Goal: Task Accomplishment & Management: Manage account settings

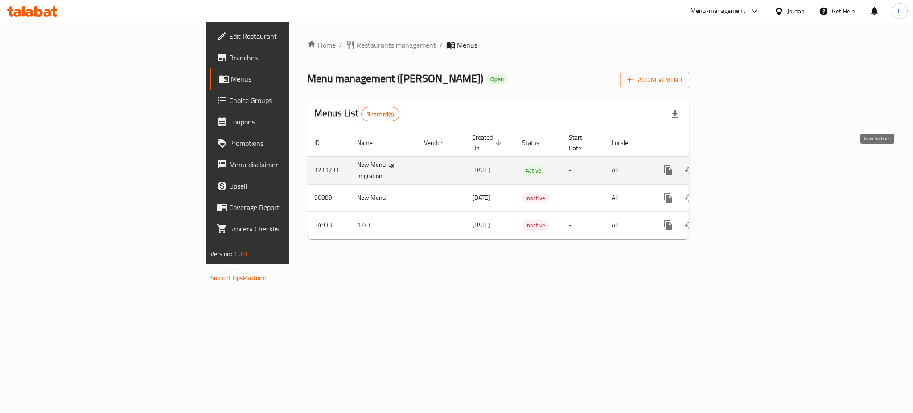
click at [738, 165] on icon "enhanced table" at bounding box center [732, 170] width 11 height 11
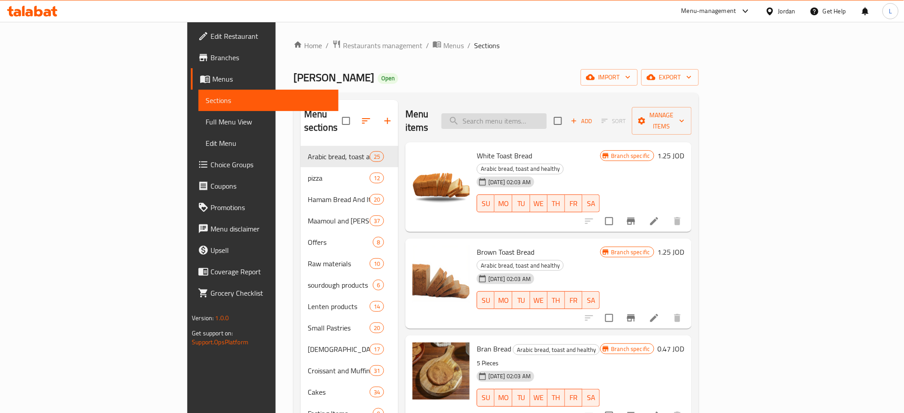
click at [547, 116] on input "search" at bounding box center [493, 121] width 105 height 16
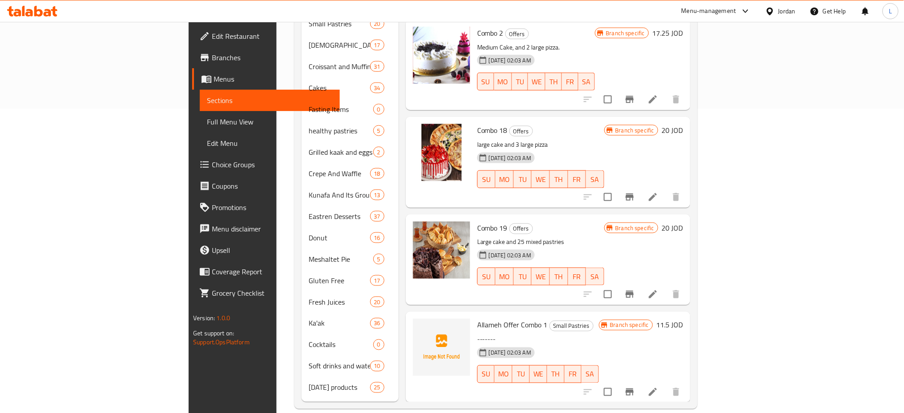
type input "combo"
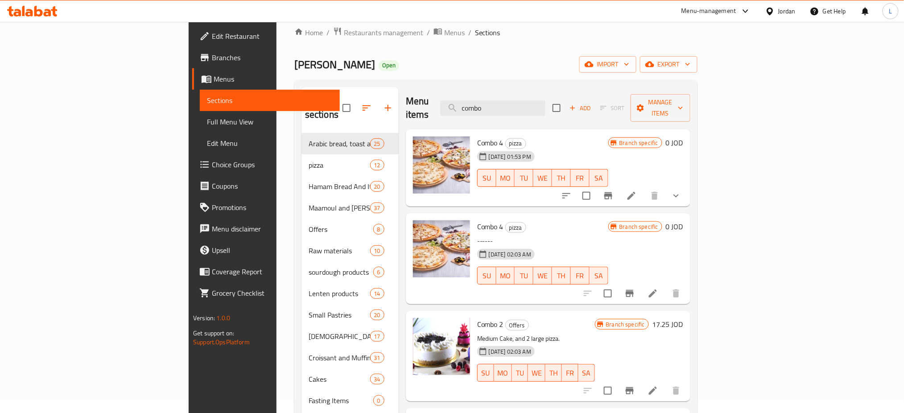
scroll to position [7, 0]
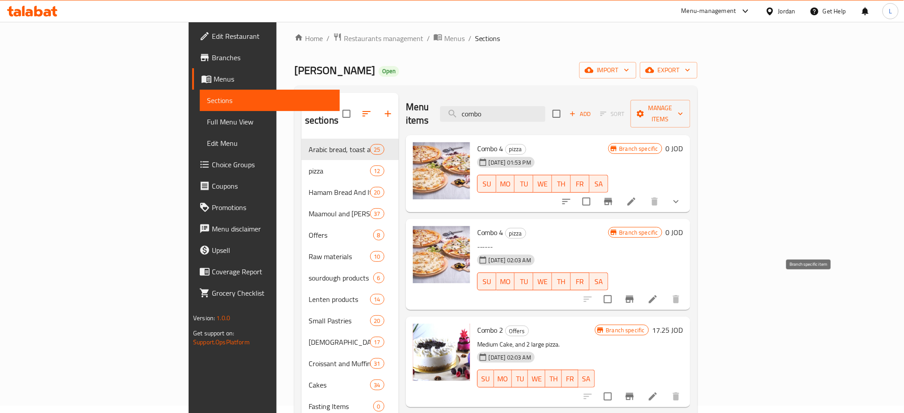
click at [634, 296] on icon "Branch-specific-item" at bounding box center [630, 299] width 8 height 7
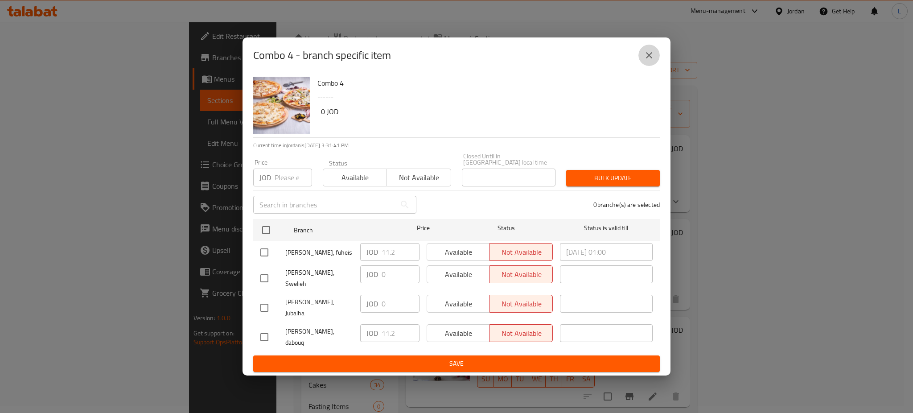
click at [648, 61] on icon "close" at bounding box center [649, 55] width 11 height 11
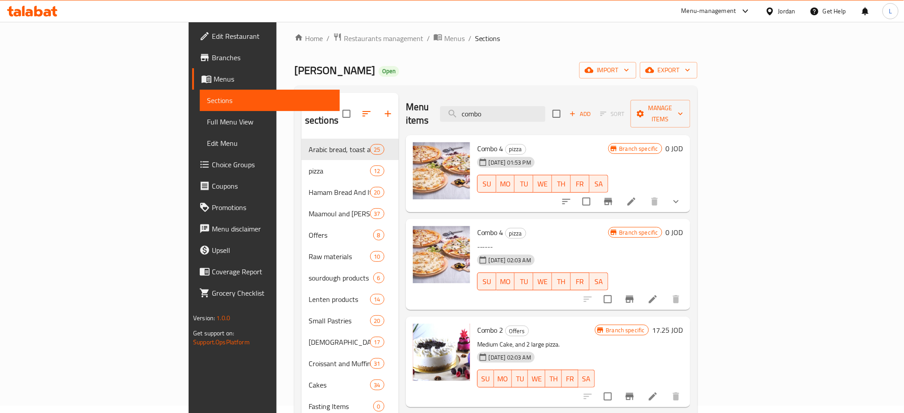
click at [612, 198] on icon "Branch-specific-item" at bounding box center [608, 201] width 8 height 7
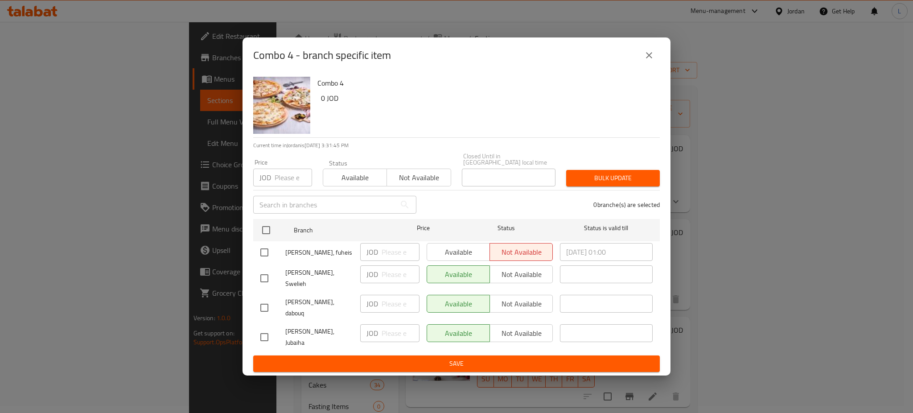
click at [650, 58] on icon "close" at bounding box center [649, 55] width 6 height 6
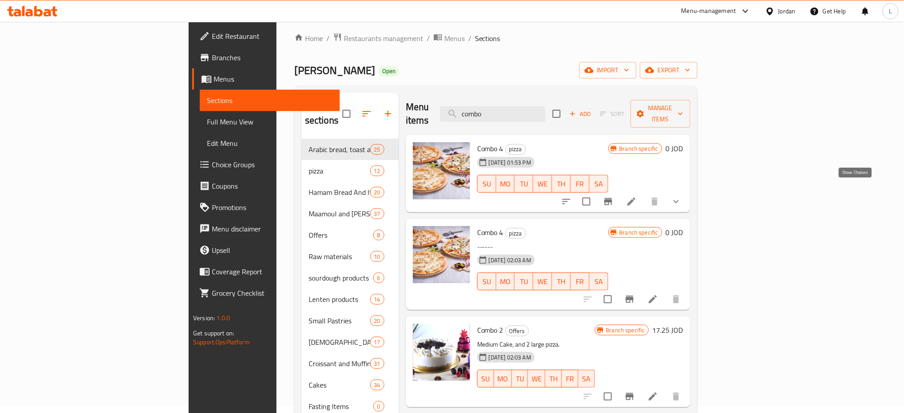
click at [679, 200] on icon "show more" at bounding box center [675, 201] width 5 height 3
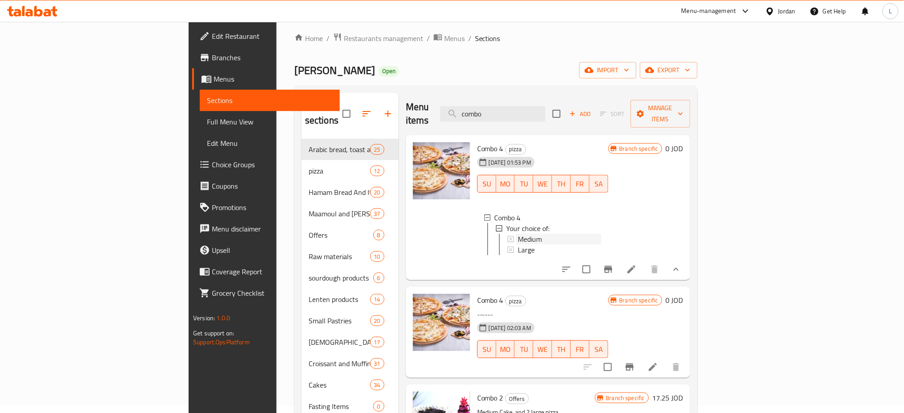
click at [518, 234] on div "Medium" at bounding box center [559, 239] width 83 height 11
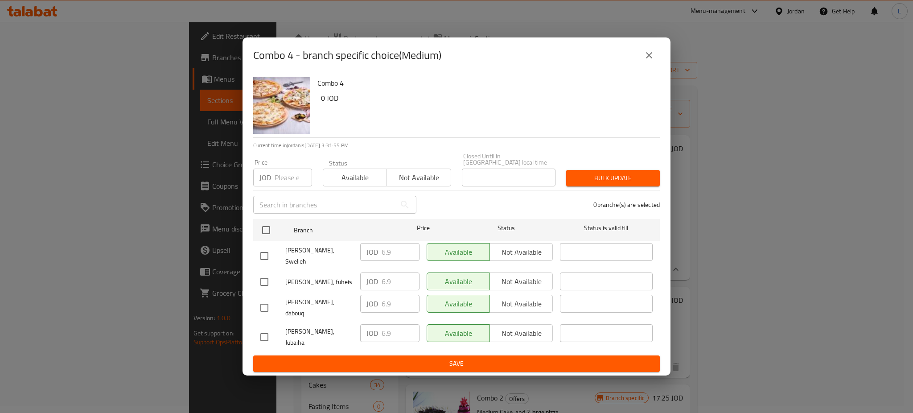
click at [291, 186] on input "number" at bounding box center [293, 178] width 37 height 18
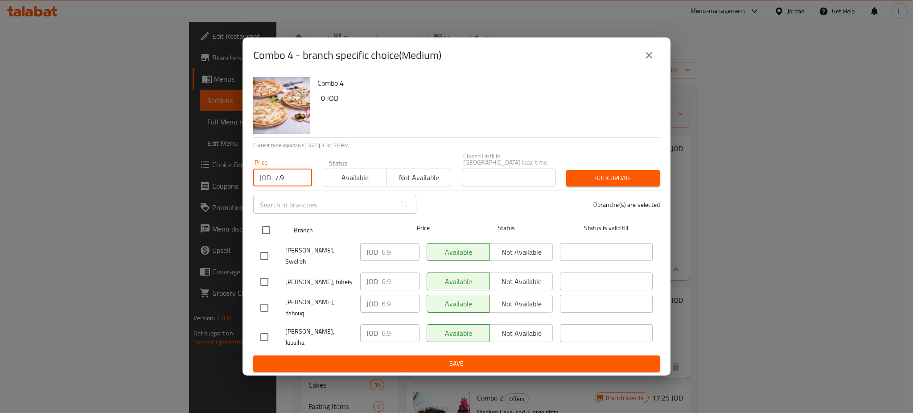
type input "7.9"
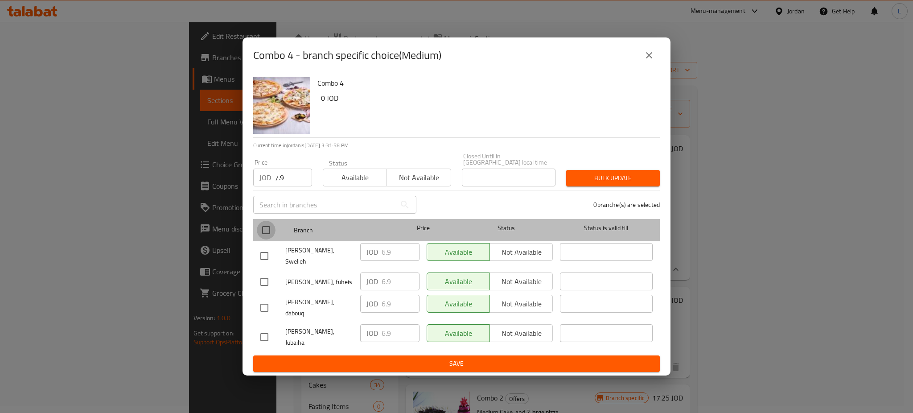
click at [264, 238] on input "checkbox" at bounding box center [266, 230] width 19 height 19
checkbox input "true"
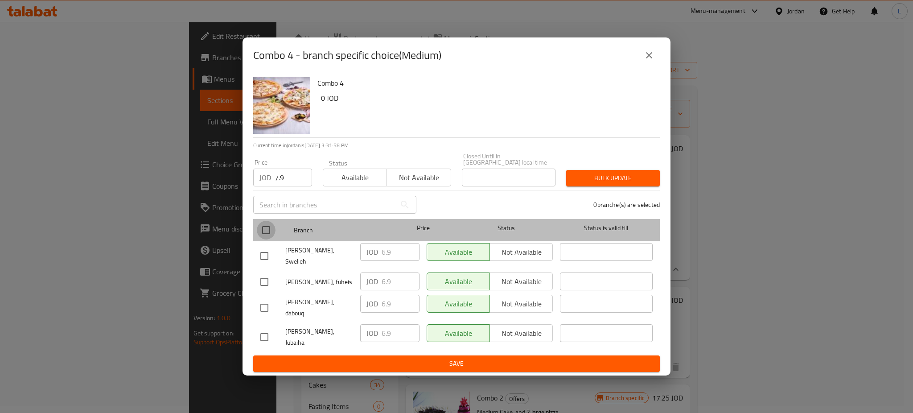
checkbox input "true"
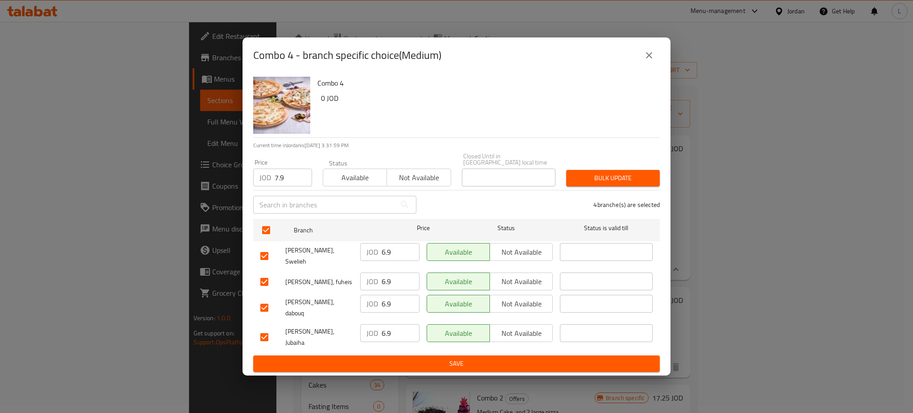
click at [593, 184] on span "Bulk update" at bounding box center [612, 178] width 79 height 11
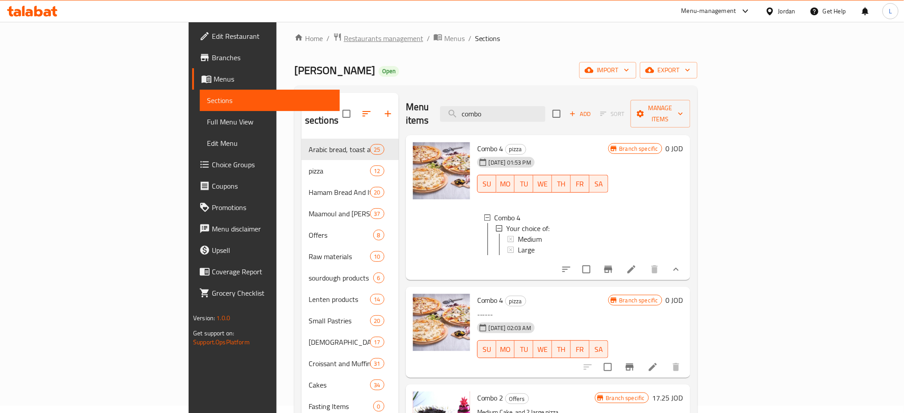
click at [344, 41] on span "Restaurants management" at bounding box center [383, 38] width 79 height 11
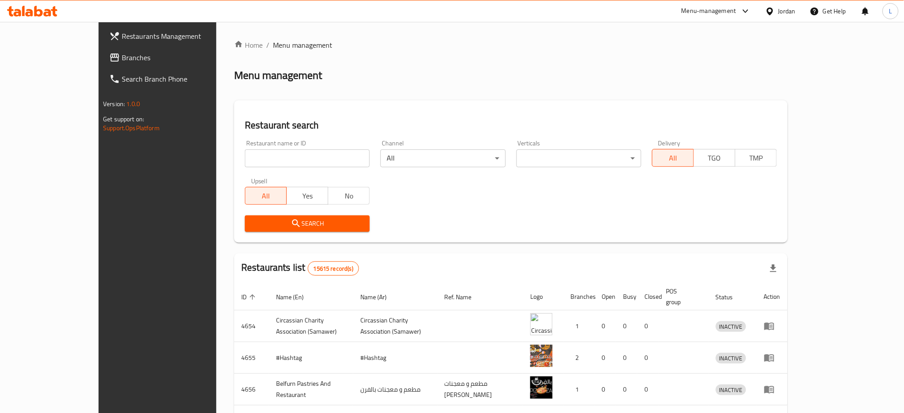
click at [267, 159] on input "search" at bounding box center [307, 158] width 125 height 18
type input "ؤ"
click button "Search" at bounding box center [307, 223] width 125 height 16
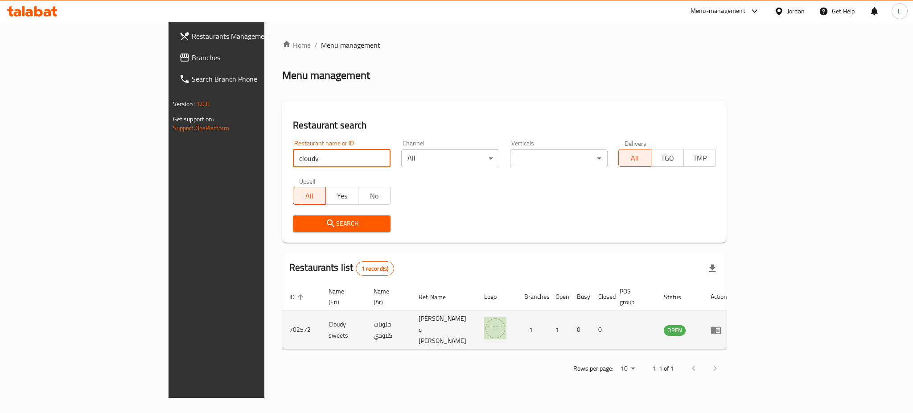
click at [321, 317] on td "Cloudy sweets" at bounding box center [343, 329] width 45 height 39
copy td "Cloudy sweets"
click at [282, 313] on td "702572" at bounding box center [301, 329] width 39 height 39
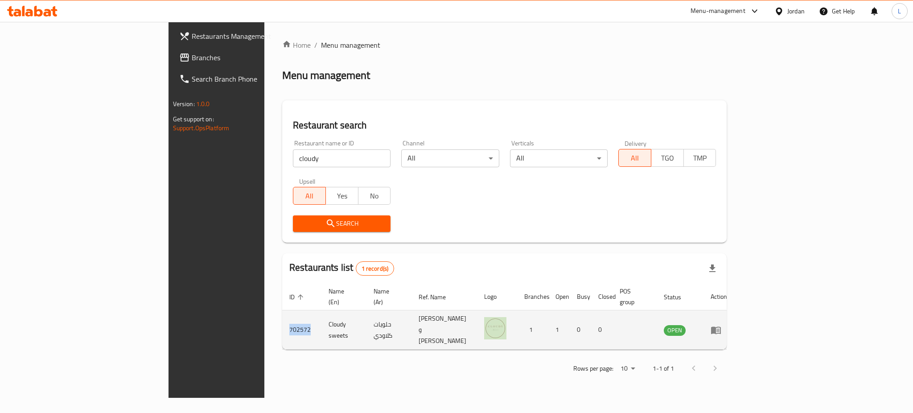
click at [282, 313] on td "702572" at bounding box center [301, 329] width 39 height 39
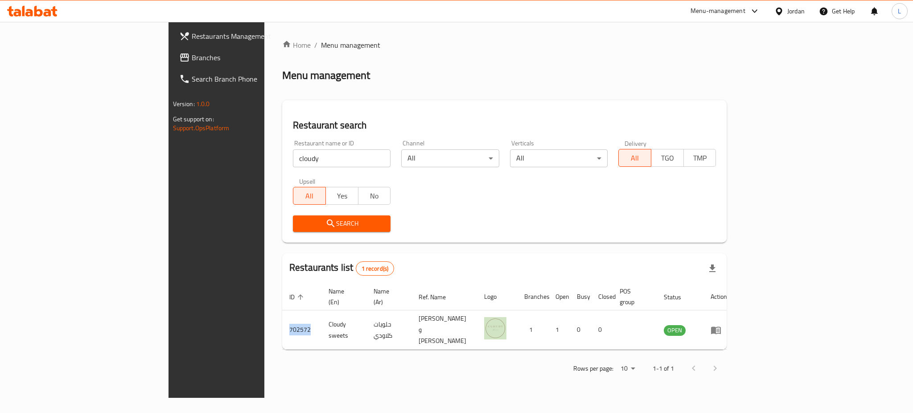
copy td "702572"
drag, startPoint x: 212, startPoint y: 162, endPoint x: 90, endPoint y: 145, distance: 122.8
click at [169, 162] on div "Restaurants Management Branches Search Branch Phone Version: 1.0.0 Get support …" at bounding box center [457, 210] width 577 height 376
type input "ق"
type input "raya"
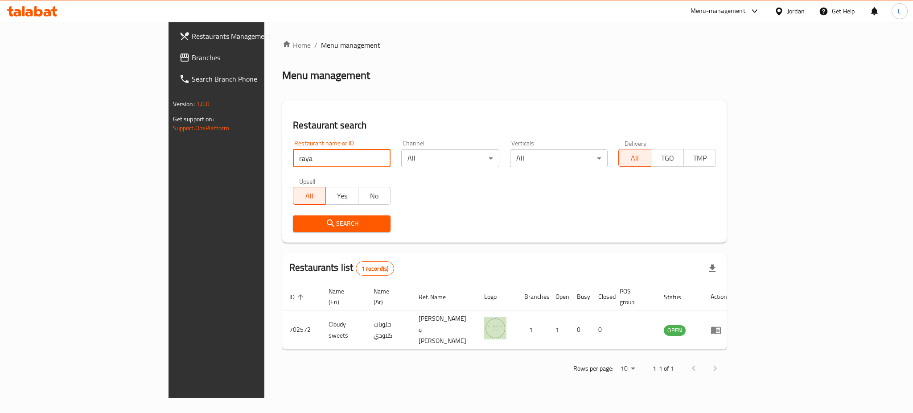
click button "Search" at bounding box center [342, 223] width 98 height 16
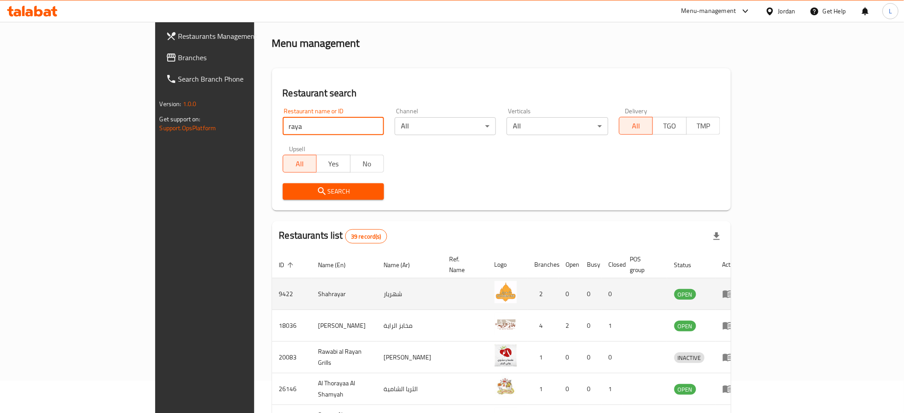
scroll to position [59, 0]
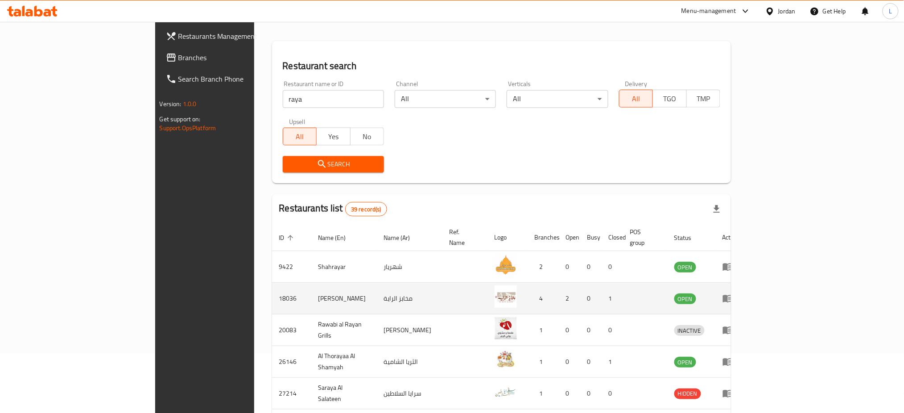
click at [733, 295] on icon "enhanced table" at bounding box center [728, 299] width 10 height 8
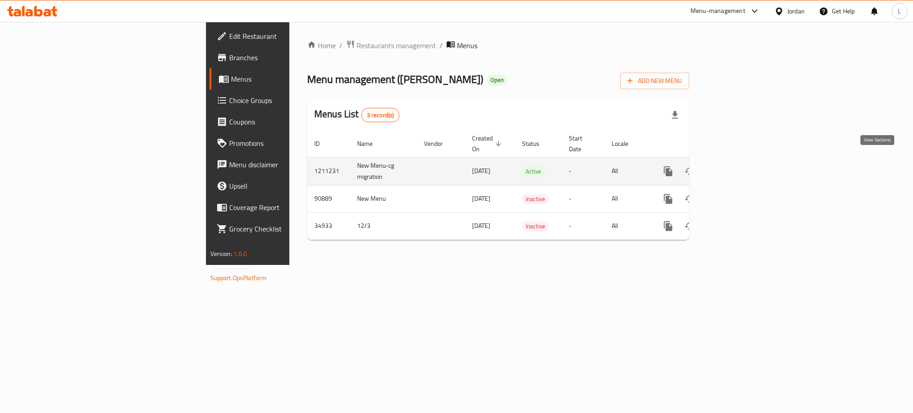
click at [738, 166] on icon "enhanced table" at bounding box center [732, 171] width 11 height 11
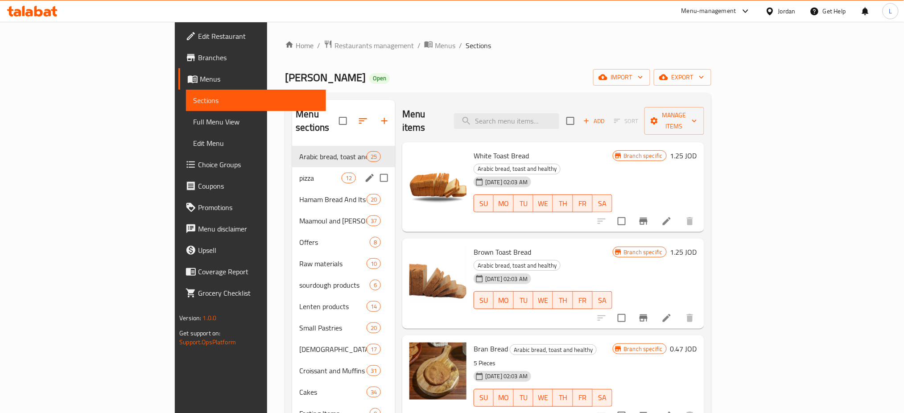
click at [299, 173] on span "pizza" at bounding box center [320, 178] width 42 height 11
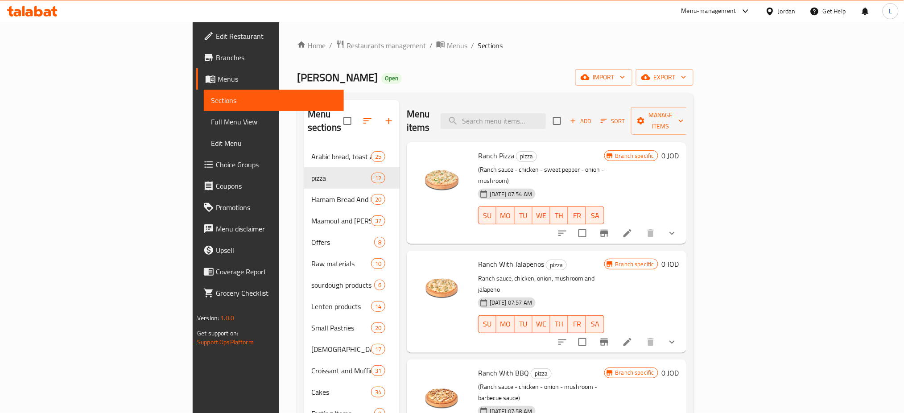
click at [683, 223] on button "show more" at bounding box center [671, 233] width 21 height 21
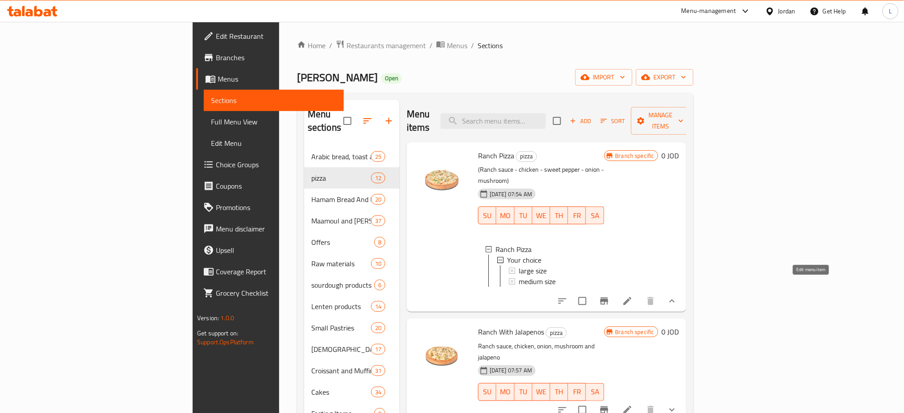
click at [633, 296] on icon at bounding box center [627, 301] width 11 height 11
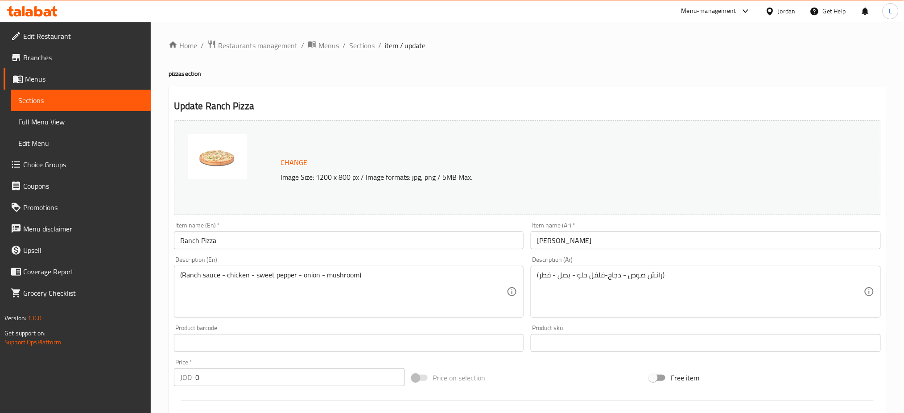
scroll to position [250, 0]
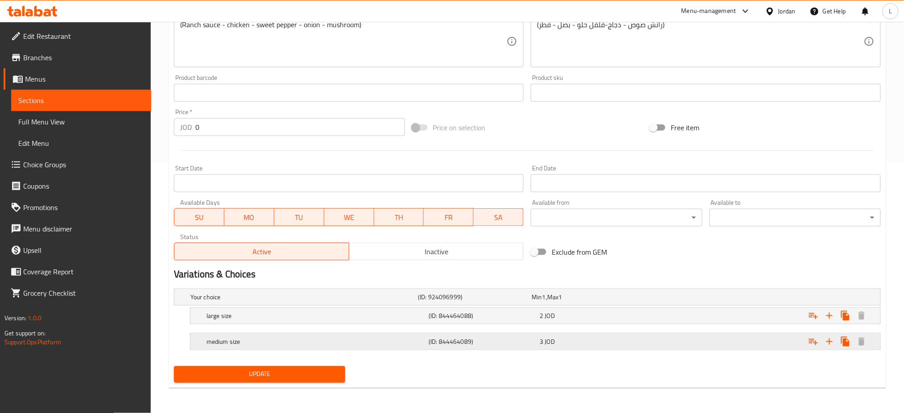
click at [265, 342] on h5 "medium size" at bounding box center [315, 341] width 218 height 9
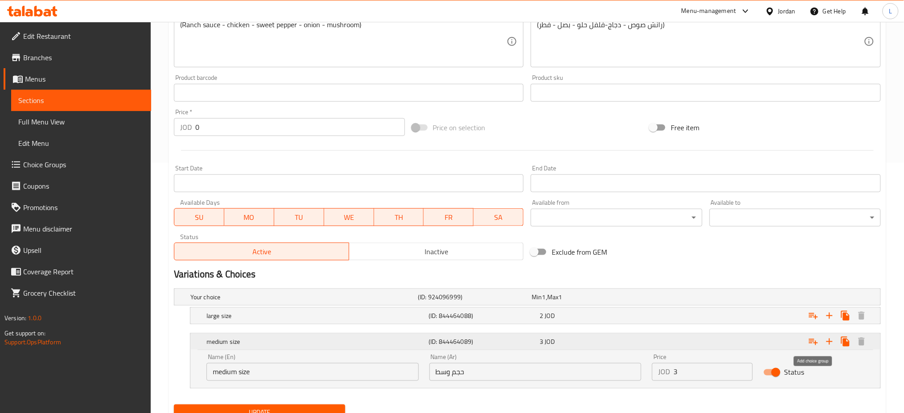
click at [809, 341] on icon "Expand" at bounding box center [813, 342] width 9 height 6
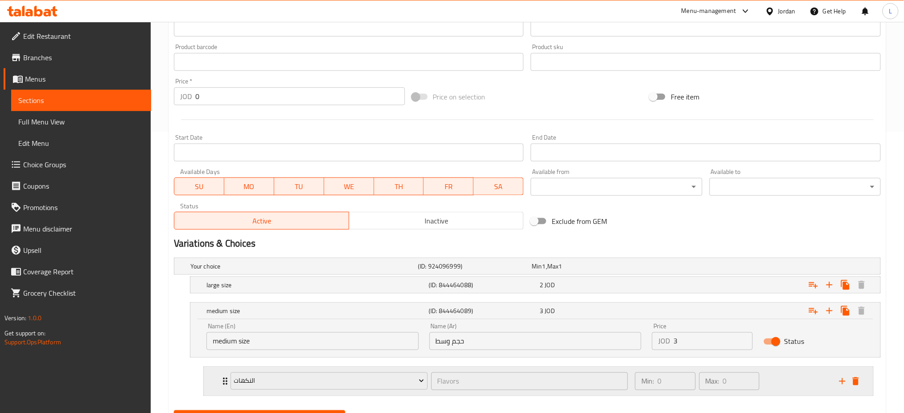
scroll to position [309, 0]
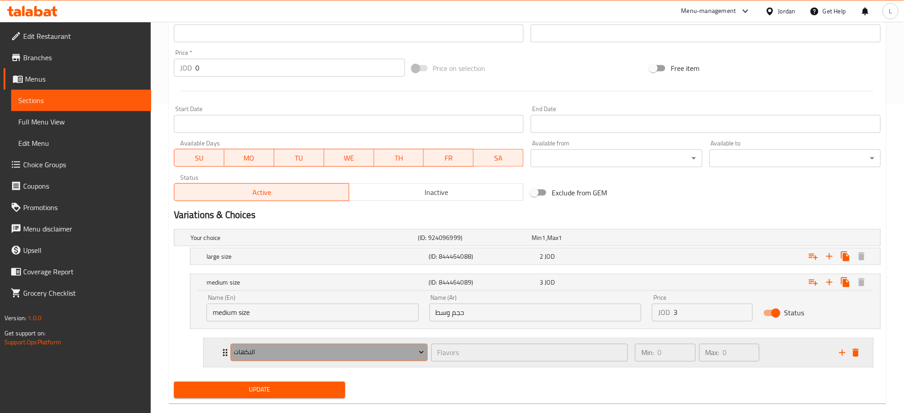
click at [331, 348] on span "النكهات" at bounding box center [329, 352] width 190 height 11
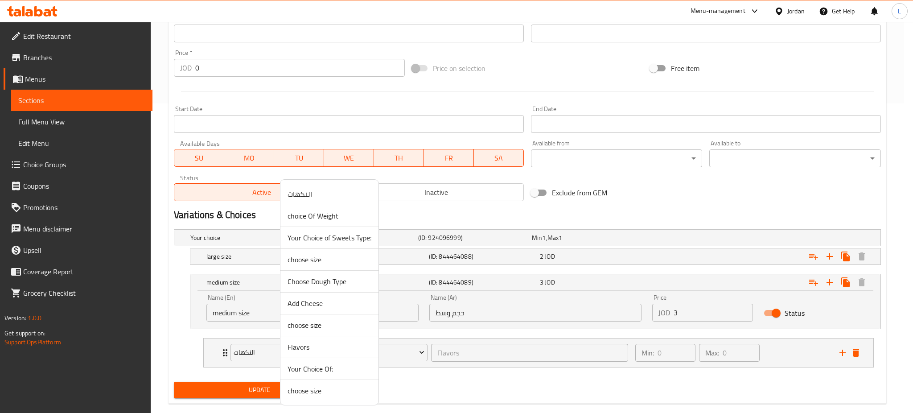
click at [310, 283] on span "Choose Dough Type" at bounding box center [330, 281] width 84 height 11
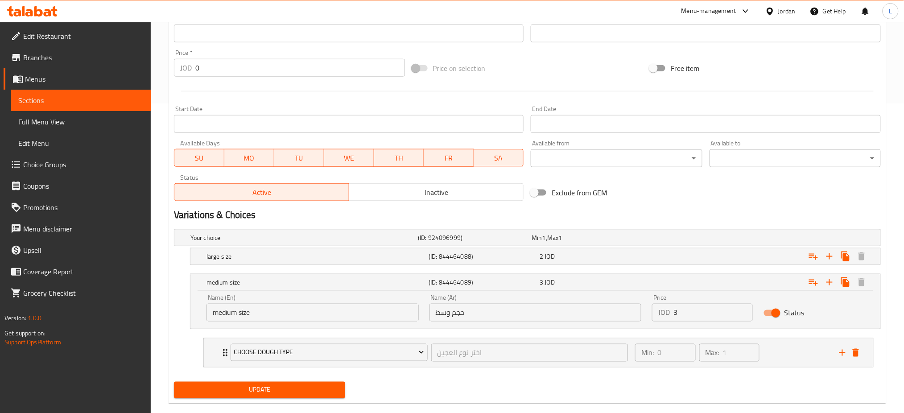
click at [320, 392] on span "Update" at bounding box center [259, 389] width 157 height 11
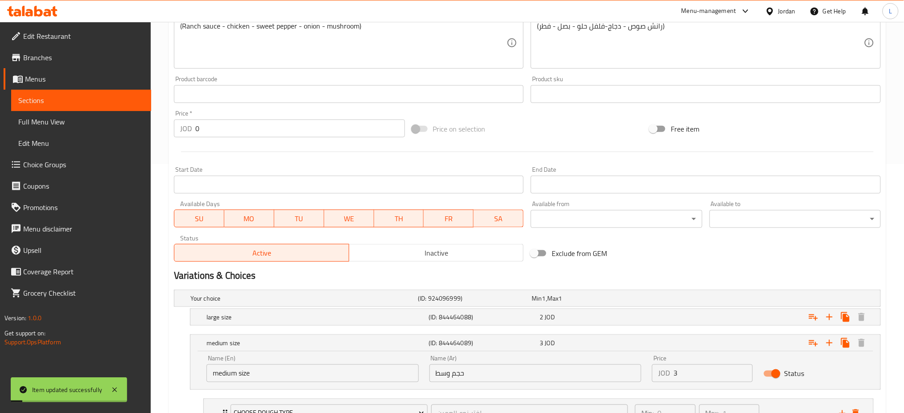
scroll to position [12, 0]
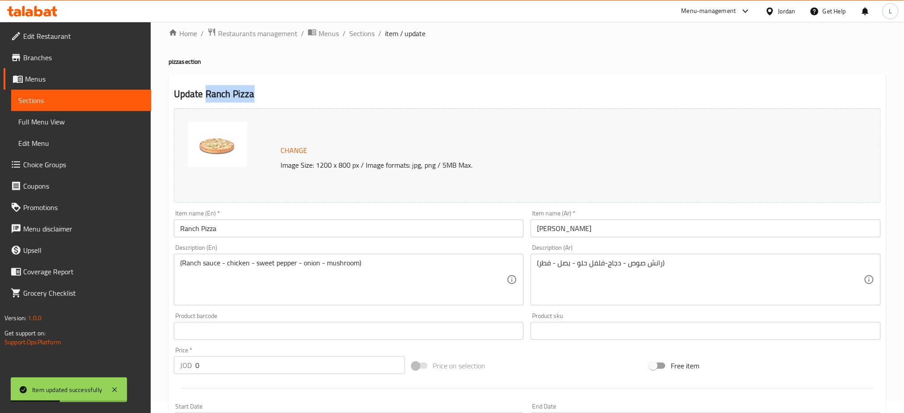
drag, startPoint x: 207, startPoint y: 91, endPoint x: 269, endPoint y: 91, distance: 62.0
click at [269, 91] on h2 "Update Ranch Pizza" at bounding box center [527, 93] width 707 height 13
copy h2 "Ranch Pizza"
click at [357, 28] on span "Sections" at bounding box center [361, 33] width 25 height 11
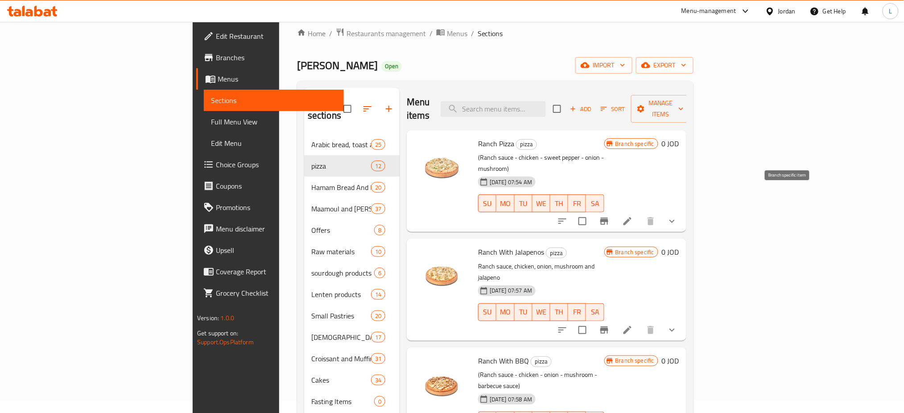
click at [610, 216] on icon "Branch-specific-item" at bounding box center [604, 221] width 11 height 11
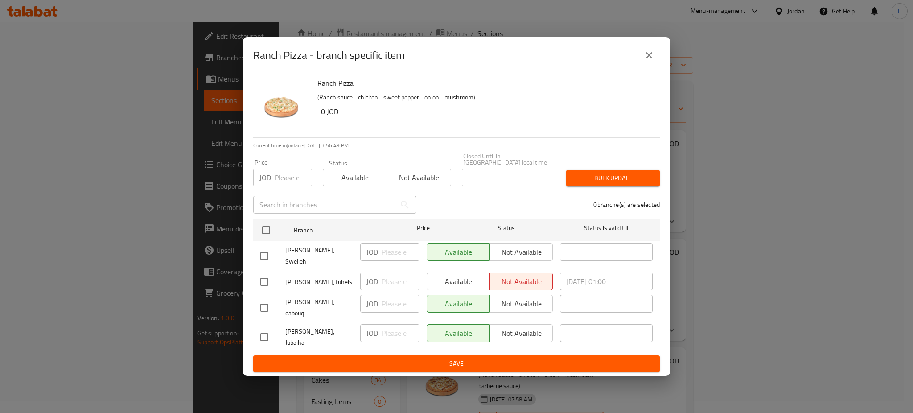
click at [646, 61] on icon "close" at bounding box center [649, 55] width 11 height 11
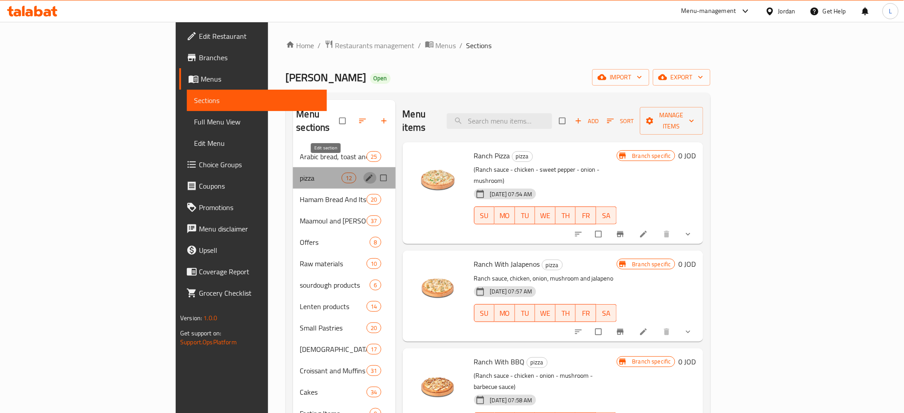
click at [366, 174] on icon "edit" at bounding box center [369, 177] width 7 height 7
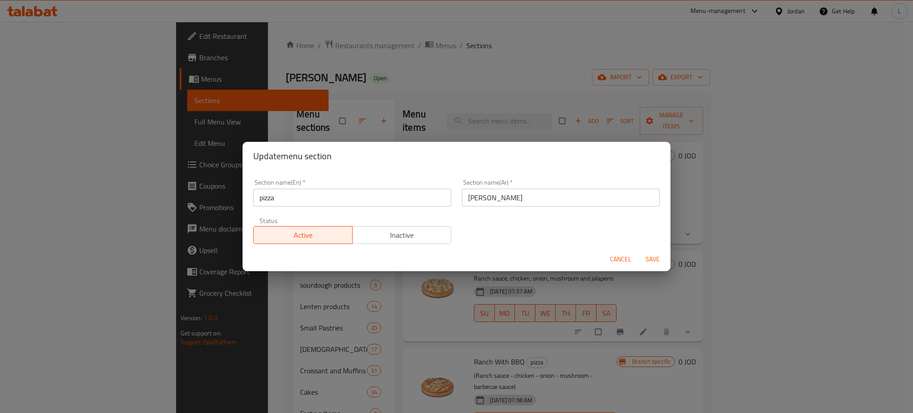
click at [433, 100] on div "Update menu section Section name(En)   * pizza Section name(En) * Section name(…" at bounding box center [456, 206] width 913 height 413
click at [617, 252] on button "Cancel" at bounding box center [620, 259] width 29 height 16
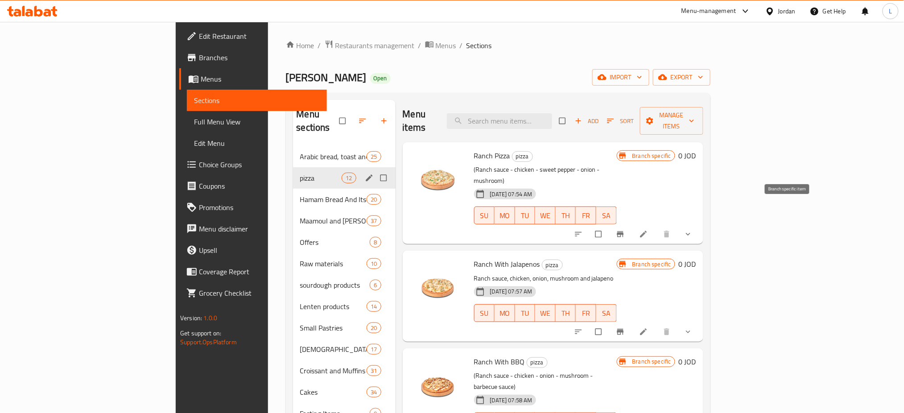
click at [632, 224] on button "Branch-specific-item" at bounding box center [620, 234] width 21 height 20
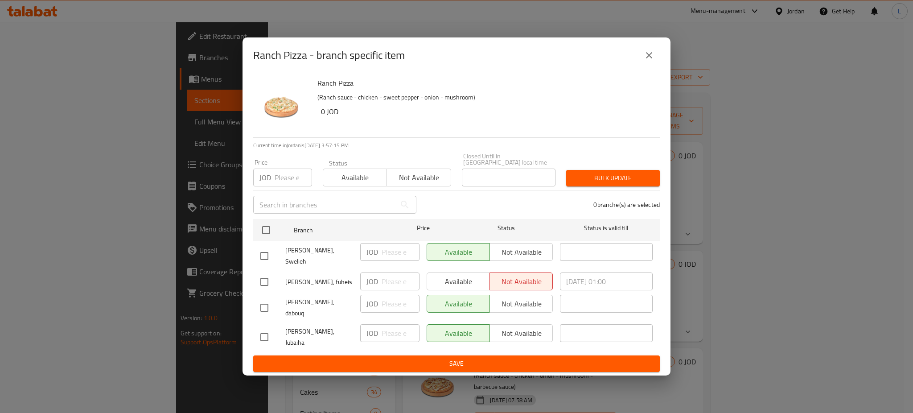
click at [644, 61] on icon "close" at bounding box center [649, 55] width 11 height 11
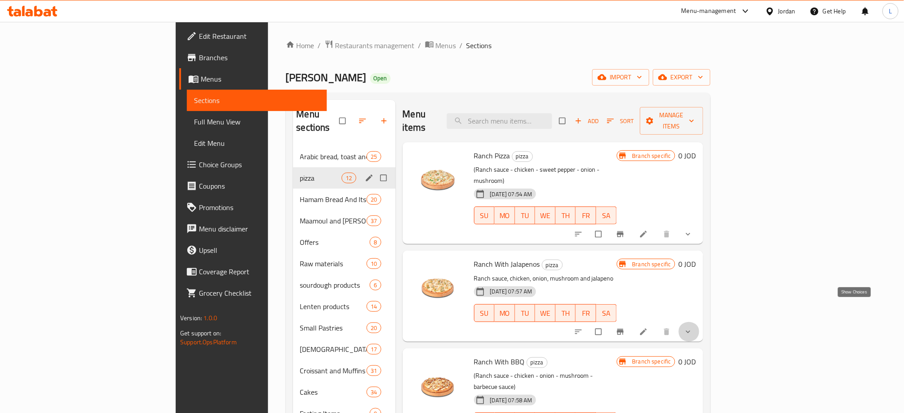
click at [692, 327] on icon "show more" at bounding box center [688, 331] width 9 height 9
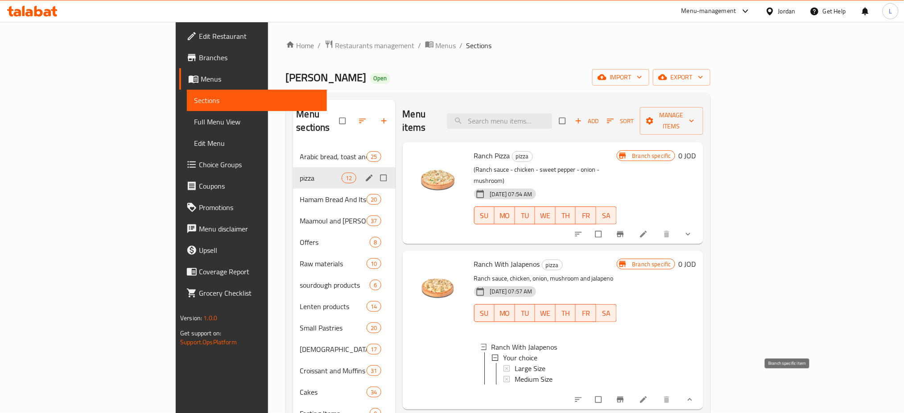
click at [623, 396] on icon "Branch-specific-item" at bounding box center [620, 399] width 7 height 6
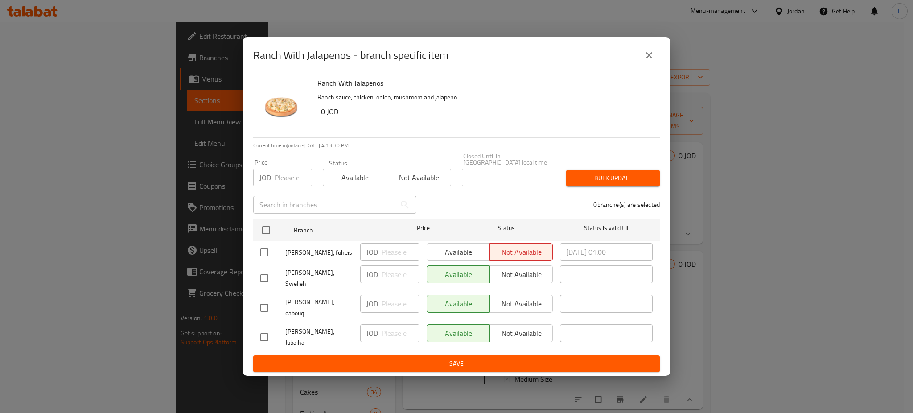
click at [644, 61] on icon "close" at bounding box center [649, 55] width 11 height 11
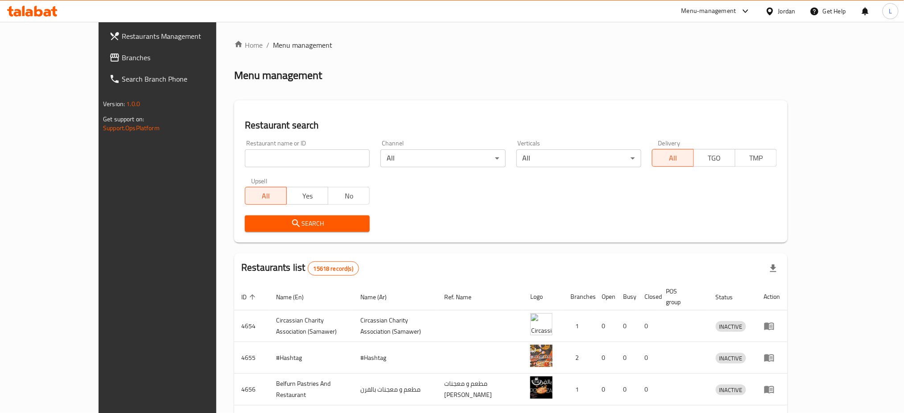
click at [290, 159] on input "search" at bounding box center [307, 158] width 125 height 18
type input "raya"
click button "Search" at bounding box center [307, 223] width 125 height 16
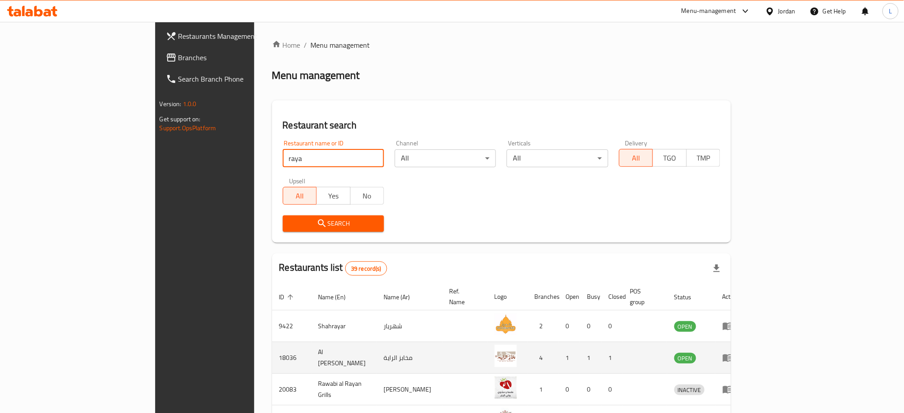
click at [731, 356] on icon "enhanced table" at bounding box center [729, 358] width 3 height 4
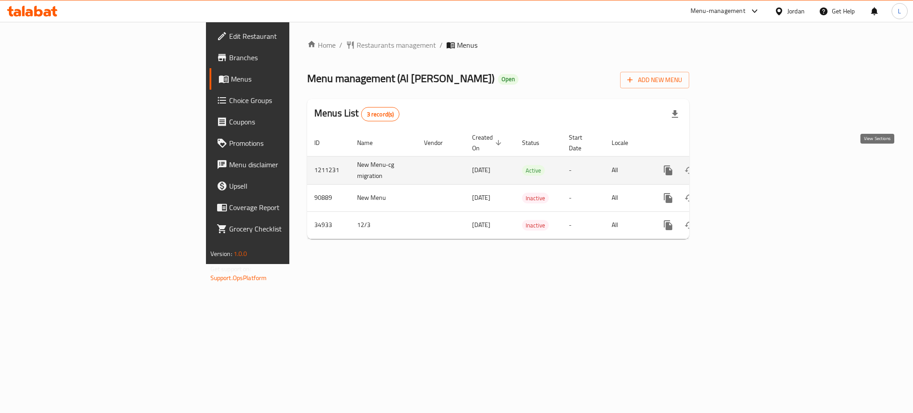
click at [738, 165] on icon "enhanced table" at bounding box center [732, 170] width 11 height 11
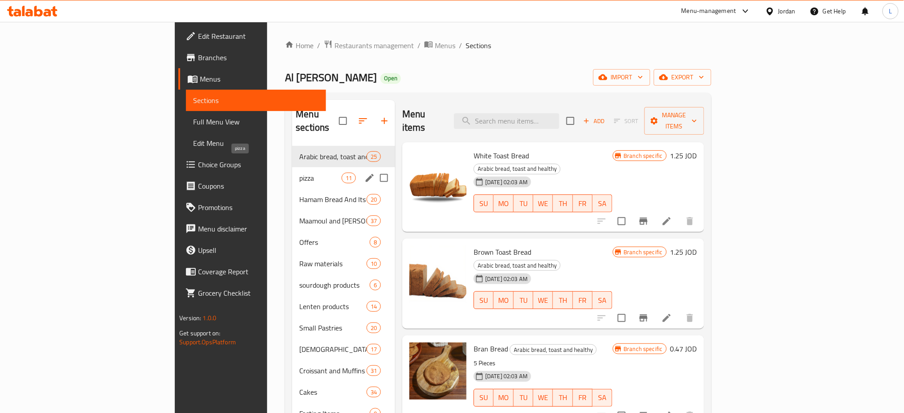
click at [299, 173] on span "pizza" at bounding box center [320, 178] width 42 height 11
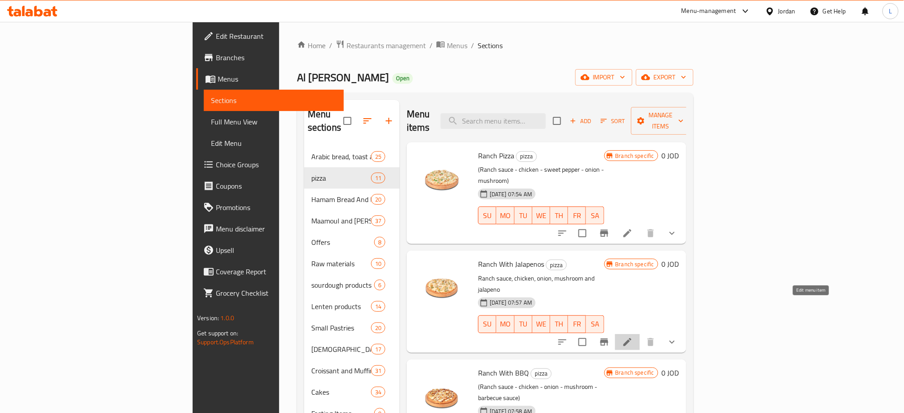
click at [631, 338] on icon at bounding box center [627, 342] width 8 height 8
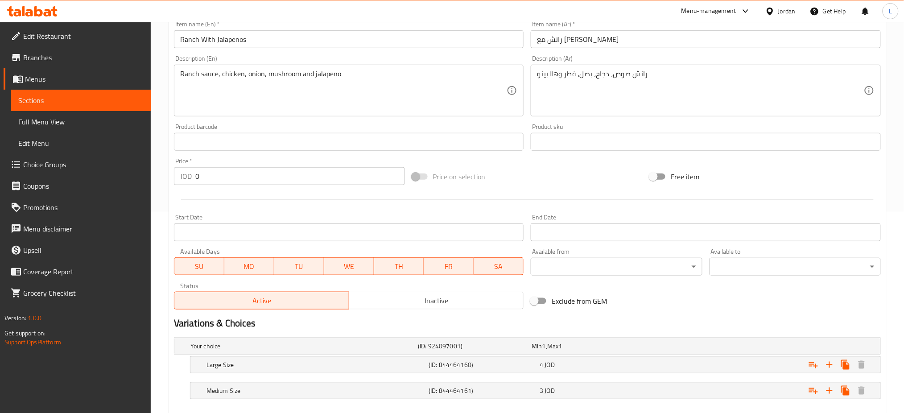
scroll to position [250, 0]
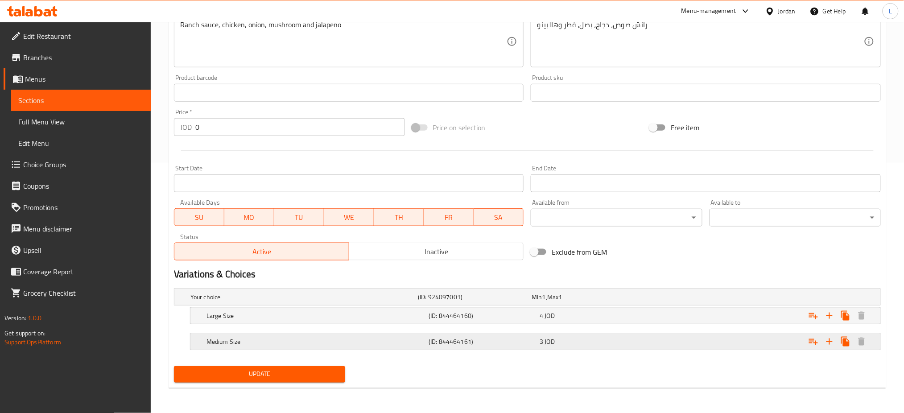
click at [225, 343] on h5 "Medium Size" at bounding box center [315, 341] width 218 height 9
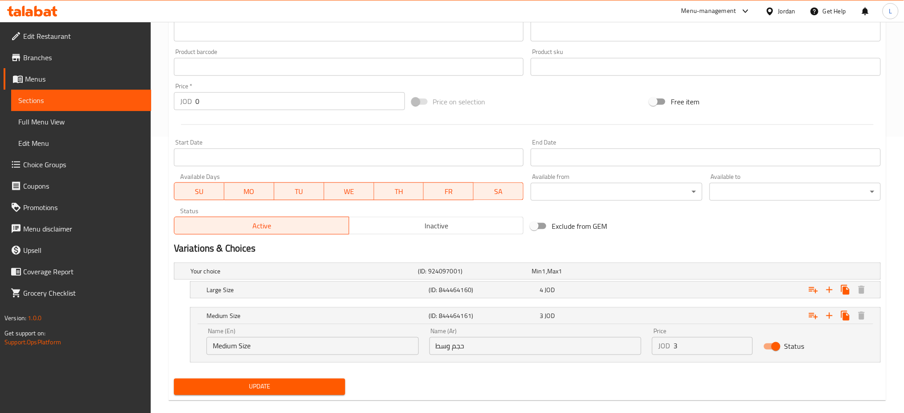
scroll to position [288, 0]
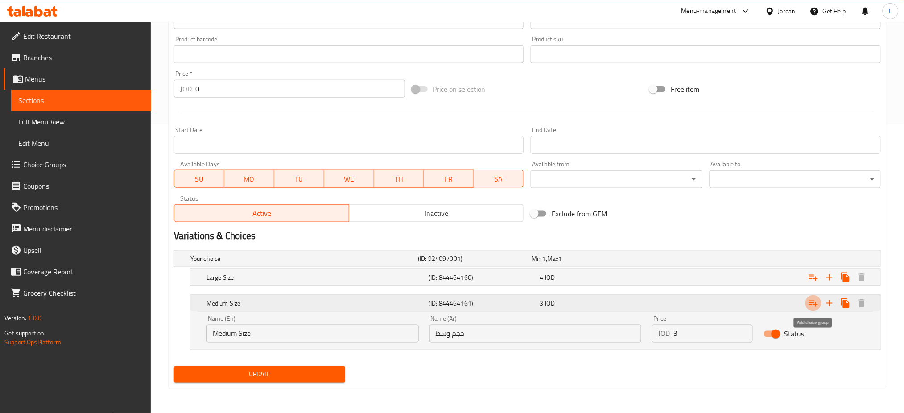
click at [809, 303] on icon "Expand" at bounding box center [813, 304] width 9 height 6
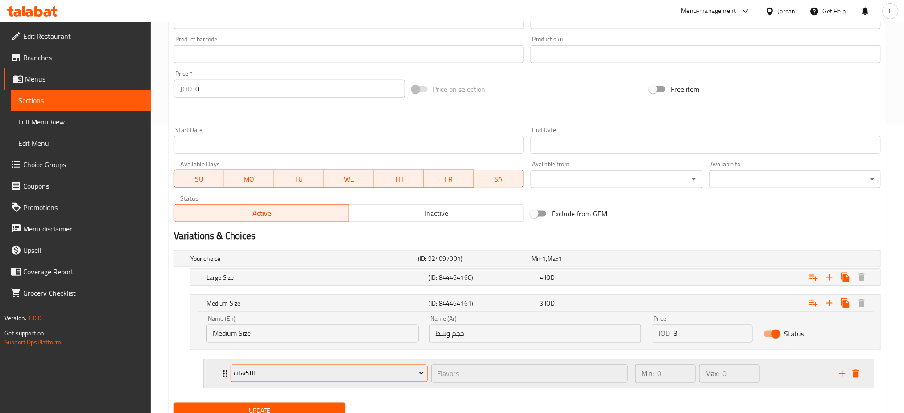
click at [373, 375] on span "النكهات" at bounding box center [329, 373] width 190 height 11
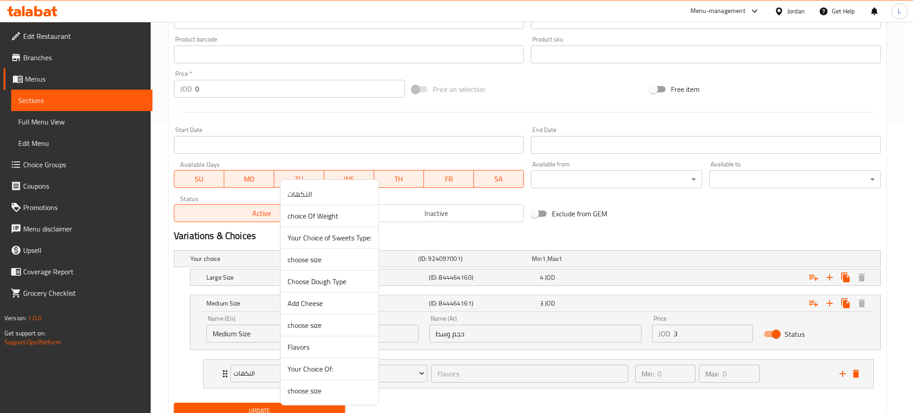
click at [328, 283] on span "Choose Dough Type" at bounding box center [330, 281] width 84 height 11
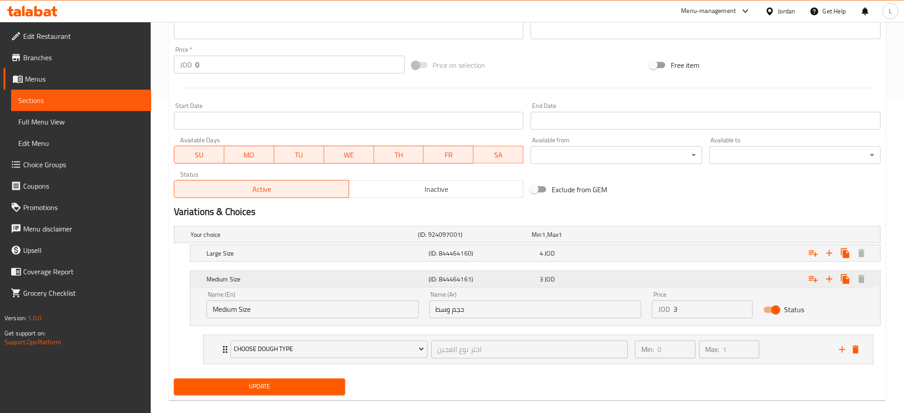
scroll to position [325, 0]
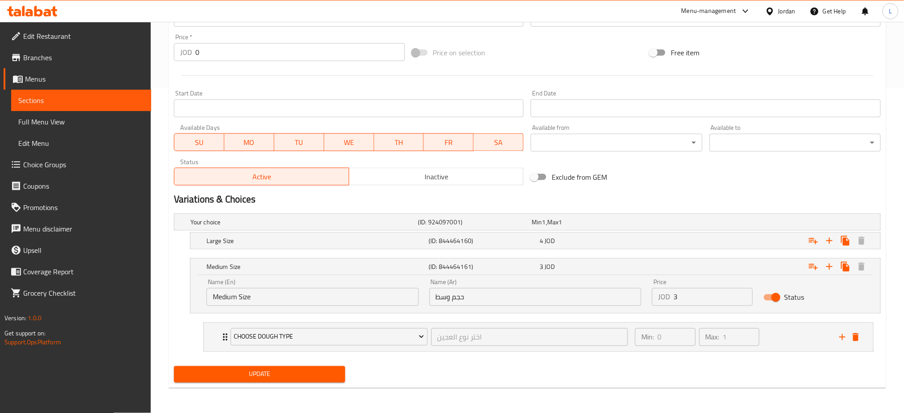
drag, startPoint x: 251, startPoint y: 378, endPoint x: 238, endPoint y: 371, distance: 14.4
click at [251, 378] on span "Update" at bounding box center [259, 374] width 157 height 11
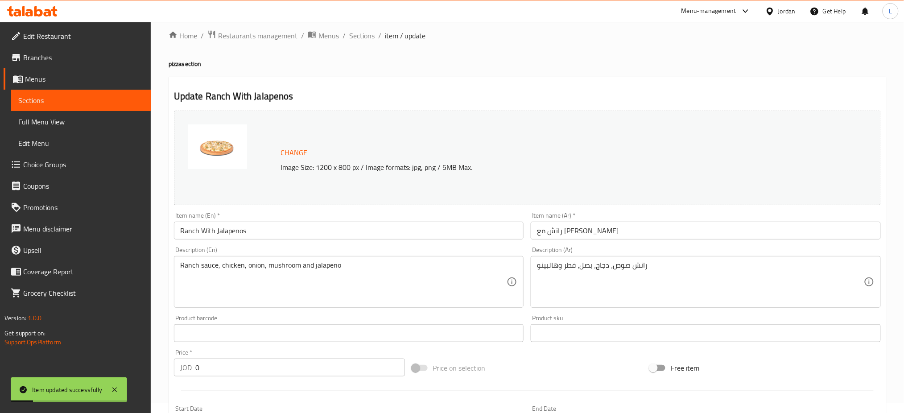
scroll to position [0, 0]
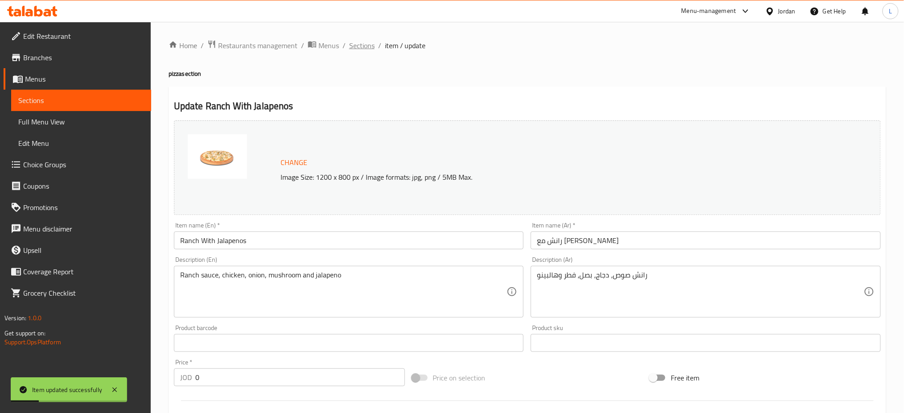
click at [361, 45] on span "Sections" at bounding box center [361, 45] width 25 height 11
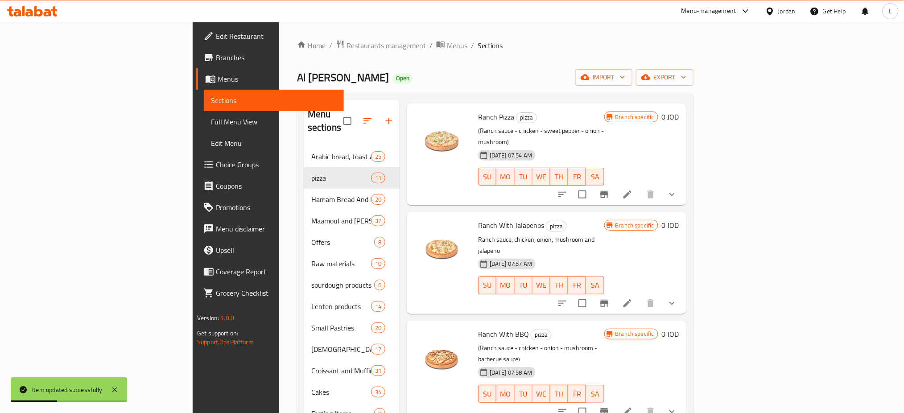
scroll to position [59, 0]
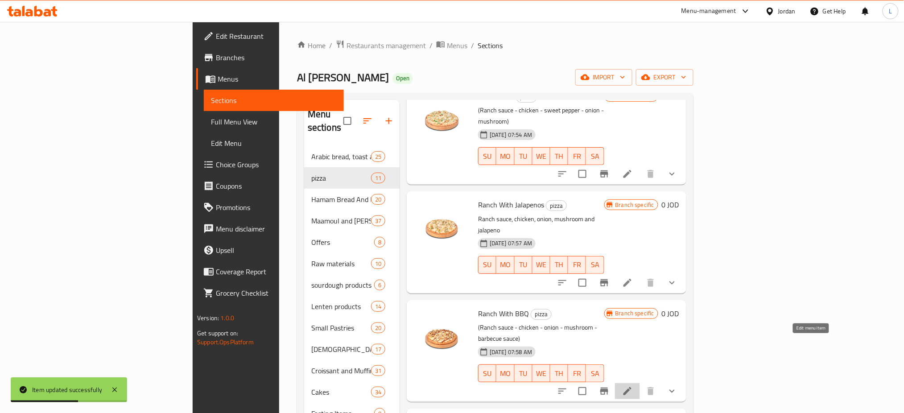
click at [633, 386] on icon at bounding box center [627, 391] width 11 height 11
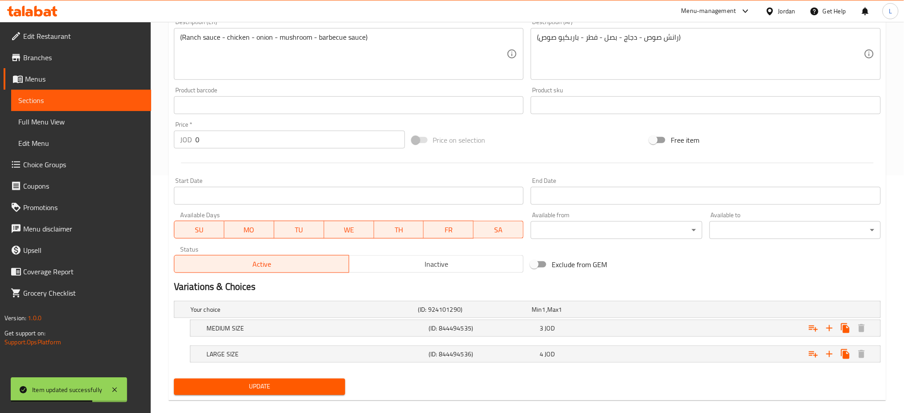
scroll to position [250, 0]
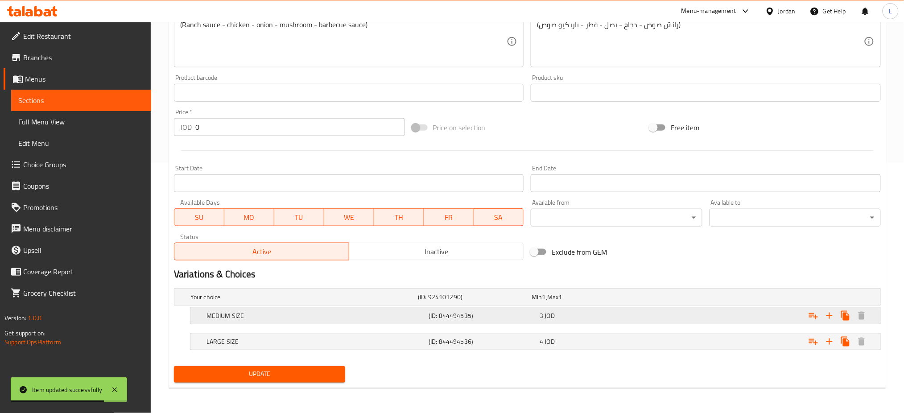
click at [237, 314] on h5 "MEDIUM SIZE" at bounding box center [315, 315] width 218 height 9
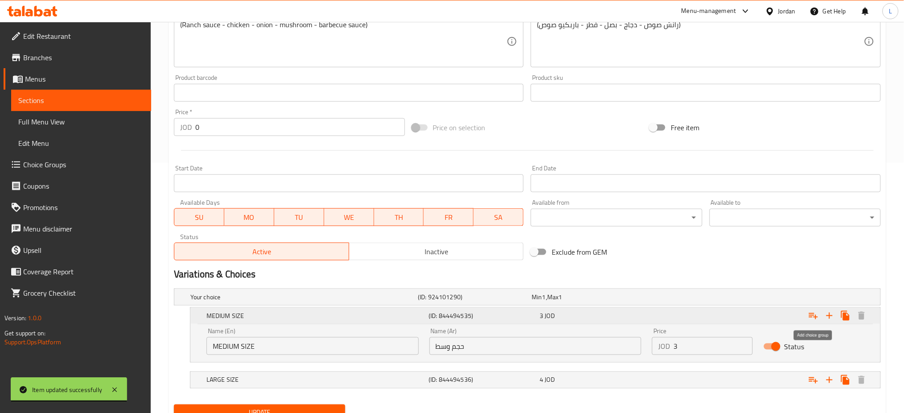
click at [808, 316] on icon "Expand" at bounding box center [813, 315] width 11 height 11
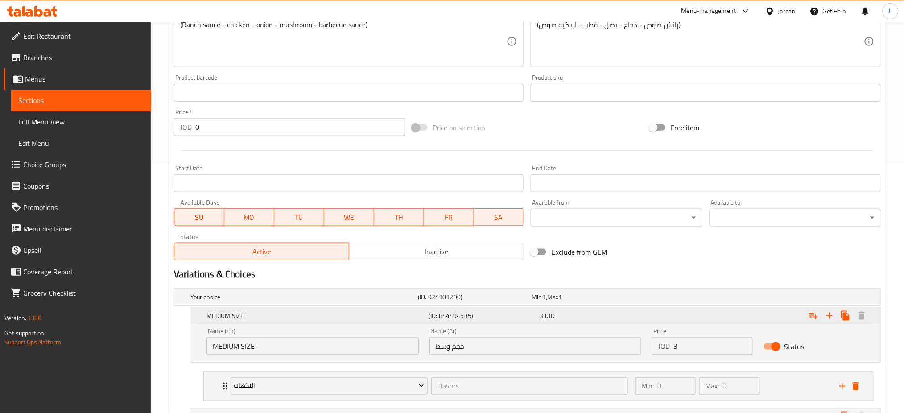
click at [814, 317] on icon "Expand" at bounding box center [813, 316] width 9 height 6
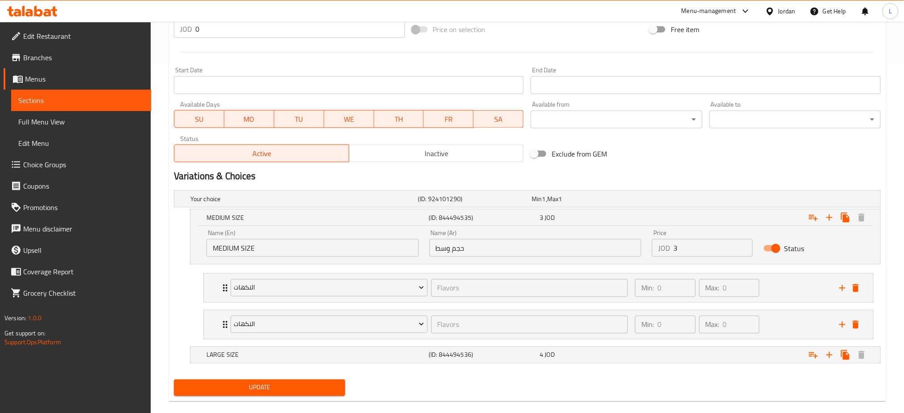
scroll to position [362, 0]
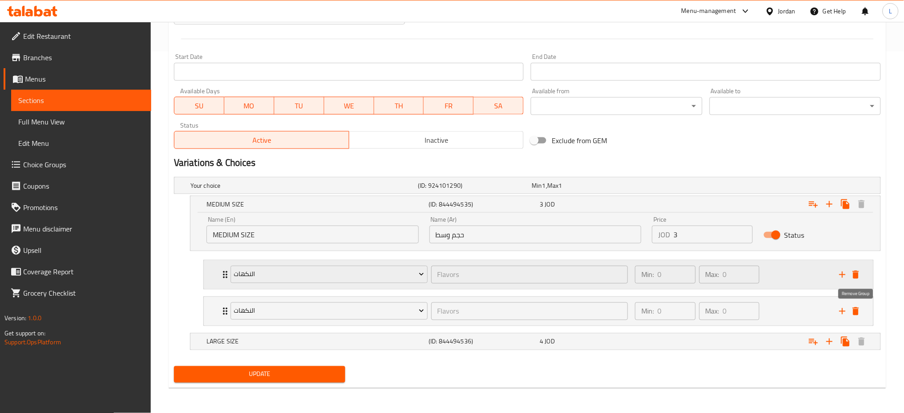
drag, startPoint x: 858, startPoint y: 311, endPoint x: 810, endPoint y: 313, distance: 48.2
click at [857, 309] on icon "delete" at bounding box center [856, 311] width 6 height 8
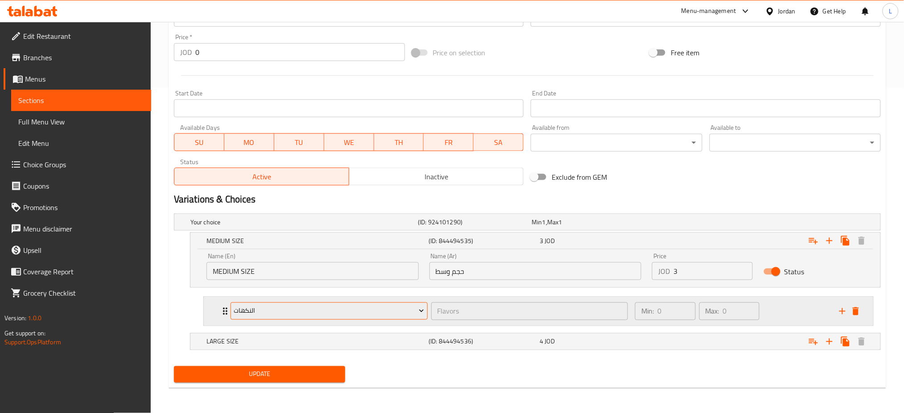
click at [288, 307] on span "النكهات" at bounding box center [329, 310] width 190 height 11
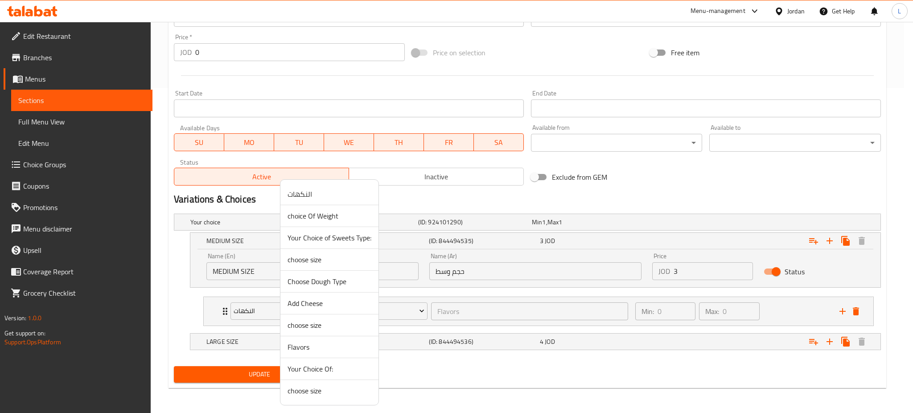
click at [305, 280] on span "Choose Dough Type" at bounding box center [330, 281] width 84 height 11
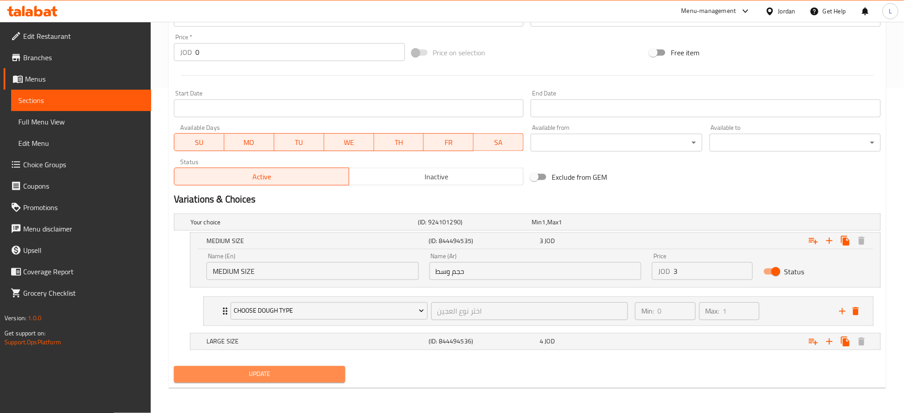
click at [324, 371] on span "Update" at bounding box center [259, 374] width 157 height 11
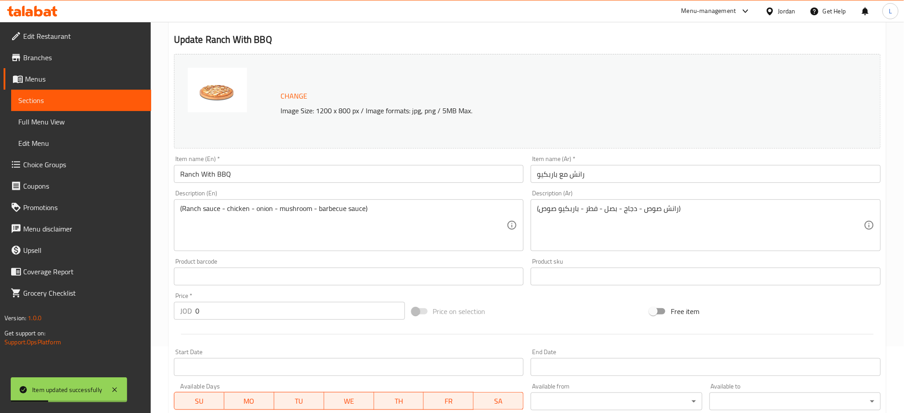
scroll to position [0, 0]
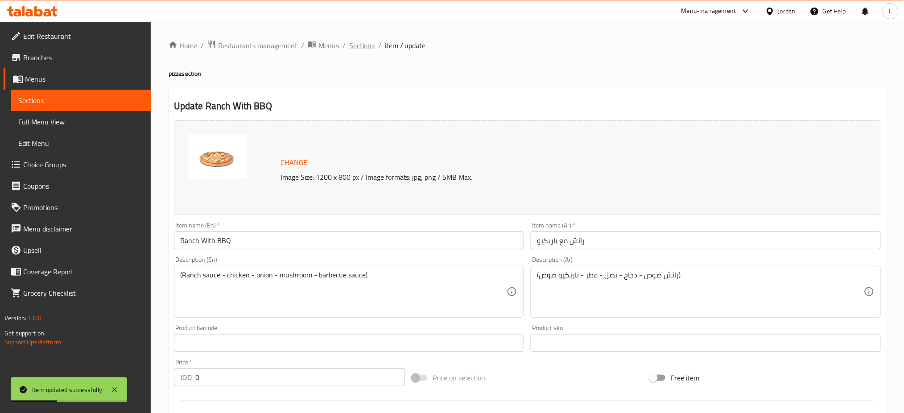
click at [359, 51] on span "Sections" at bounding box center [361, 45] width 25 height 11
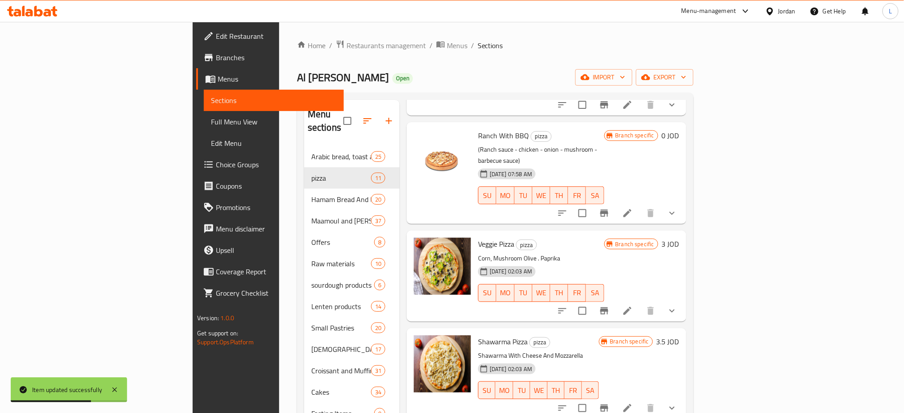
scroll to position [238, 0]
click at [633, 305] on icon at bounding box center [627, 310] width 11 height 11
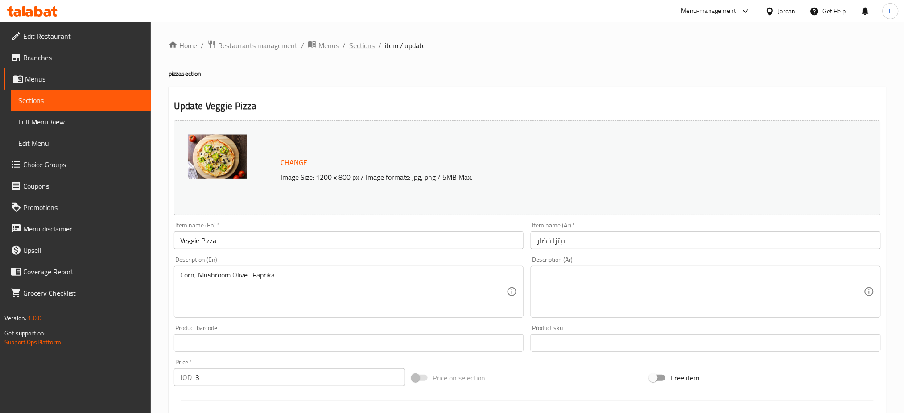
click at [361, 47] on span "Sections" at bounding box center [361, 45] width 25 height 11
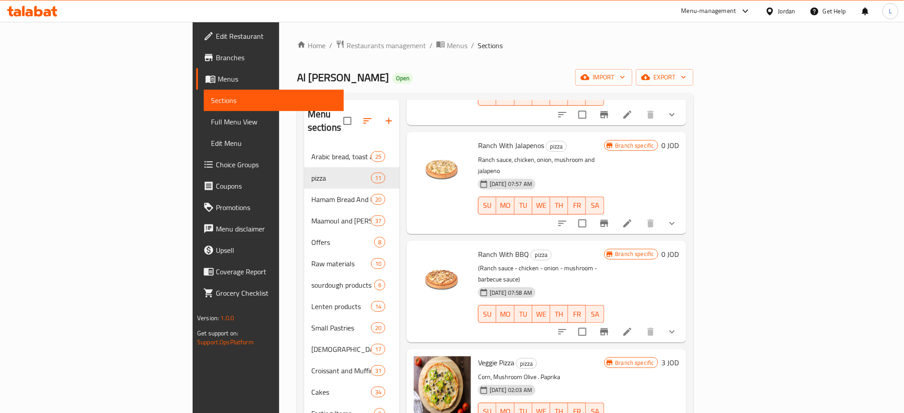
scroll to position [178, 0]
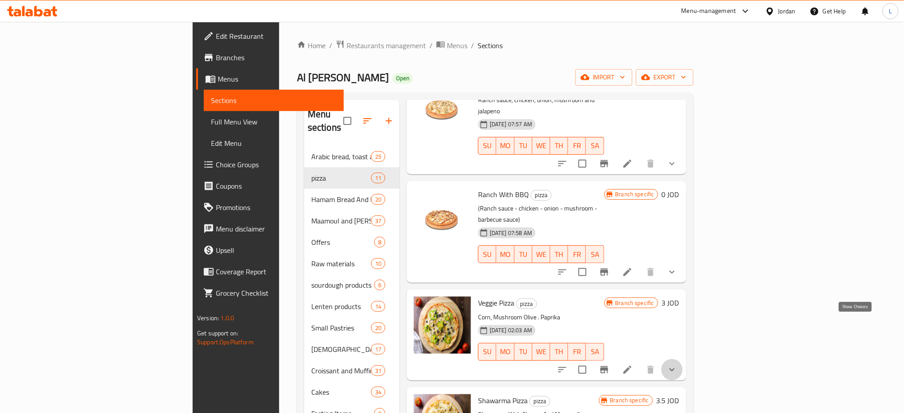
click at [677, 364] on icon "show more" at bounding box center [672, 369] width 11 height 11
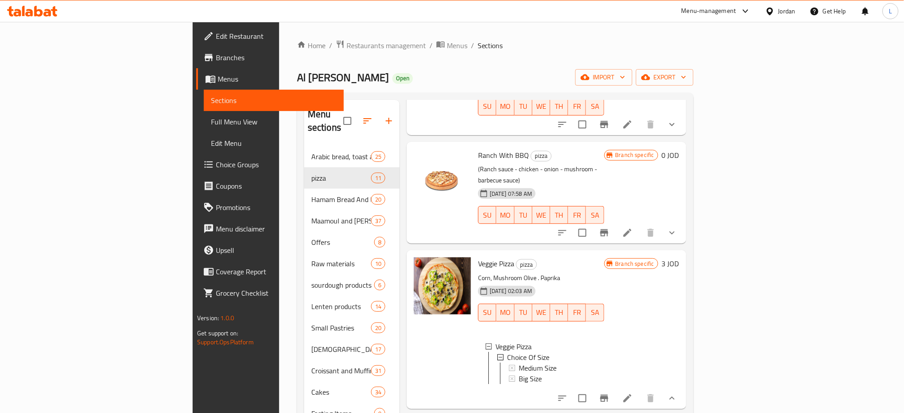
scroll to position [238, 0]
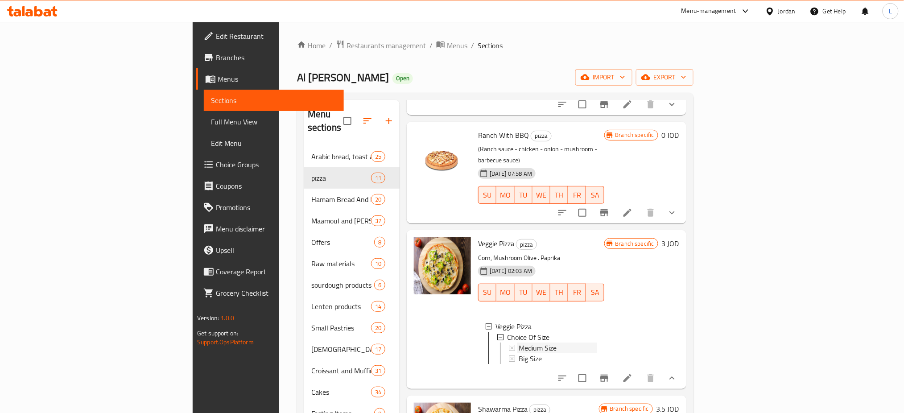
click at [566, 342] on div "Medium Size" at bounding box center [558, 347] width 78 height 11
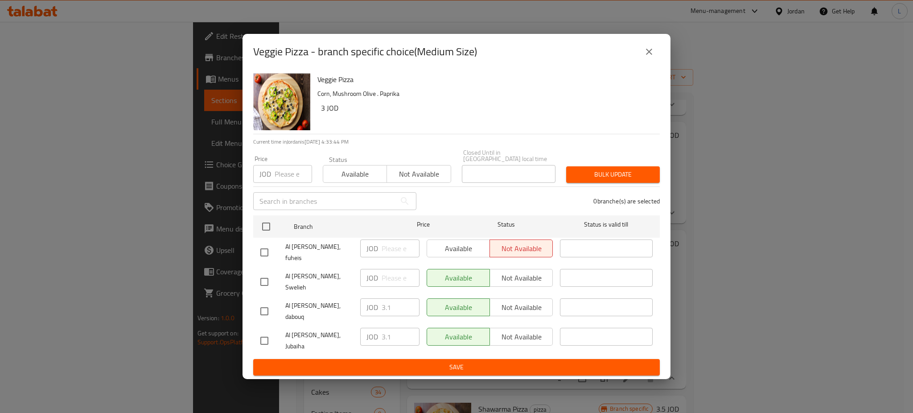
click at [650, 55] on icon "close" at bounding box center [649, 52] width 6 height 6
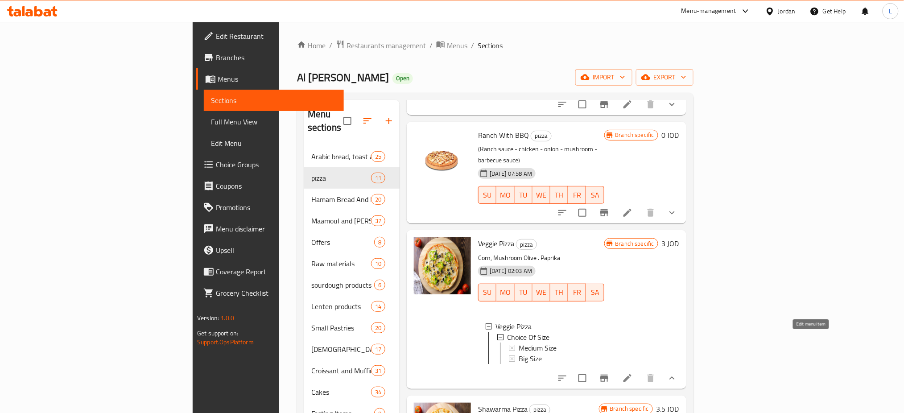
click at [633, 373] on icon at bounding box center [627, 378] width 11 height 11
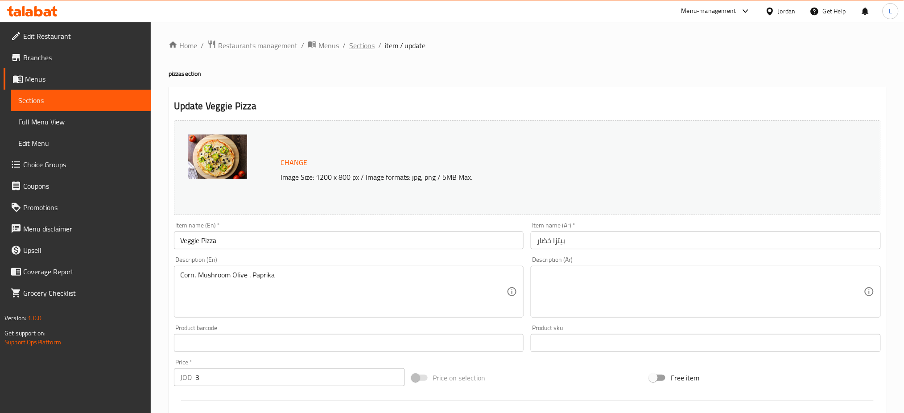
click at [356, 46] on span "Sections" at bounding box center [361, 45] width 25 height 11
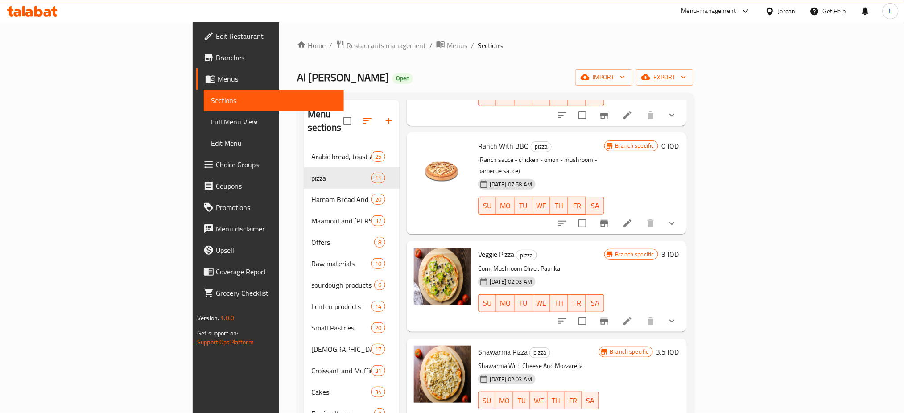
scroll to position [238, 0]
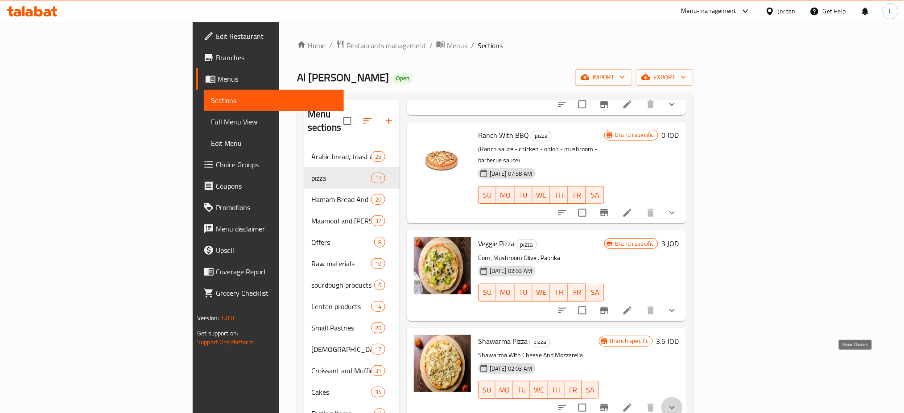
click at [677, 402] on icon "show more" at bounding box center [672, 407] width 11 height 11
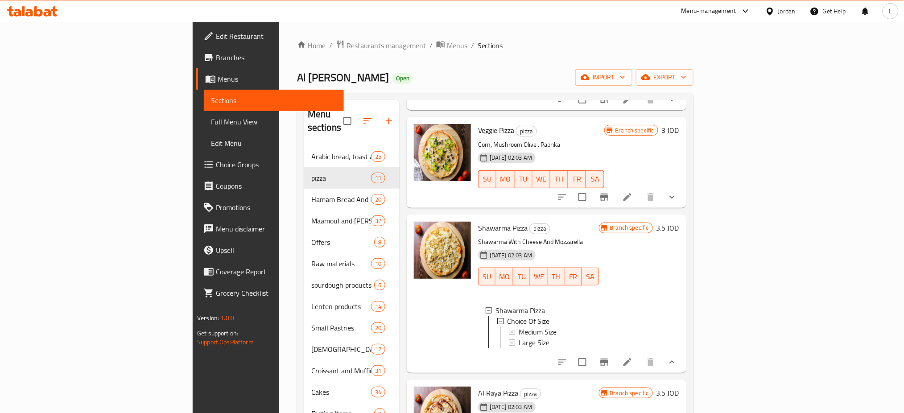
scroll to position [357, 0]
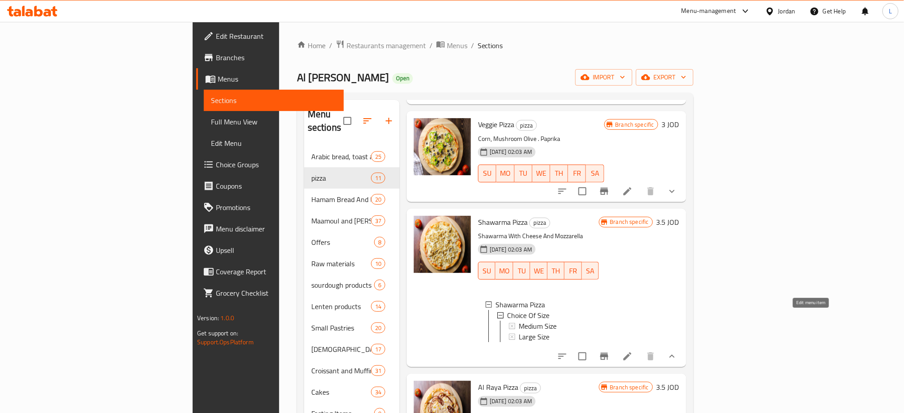
click at [633, 351] on icon at bounding box center [627, 356] width 11 height 11
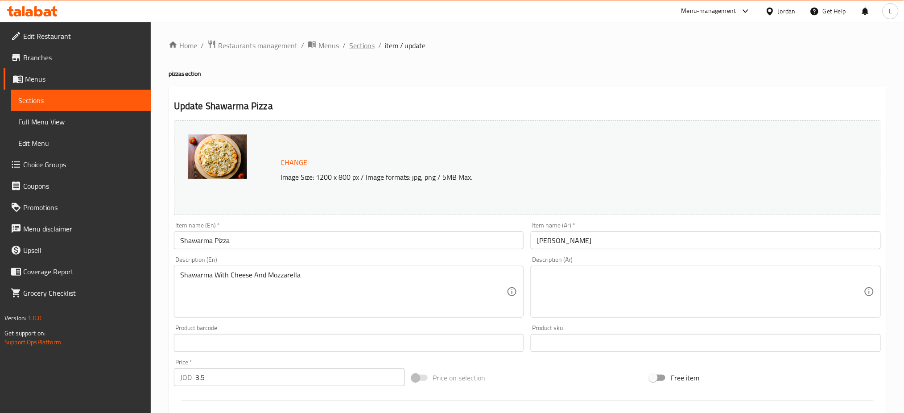
click at [359, 46] on span "Sections" at bounding box center [361, 45] width 25 height 11
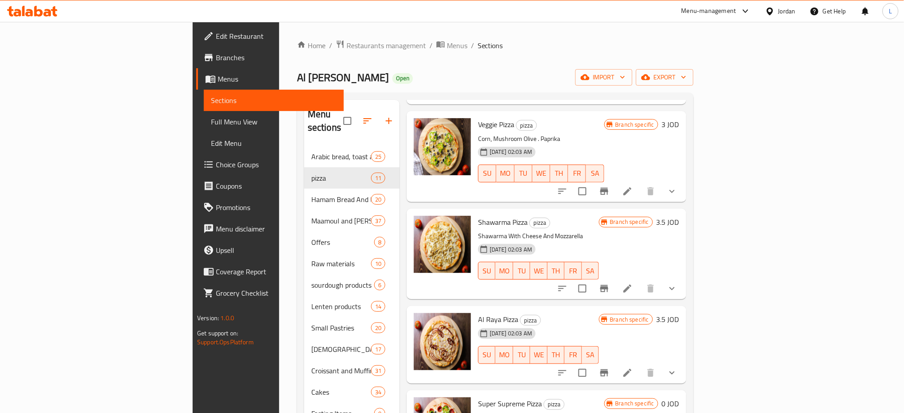
scroll to position [416, 0]
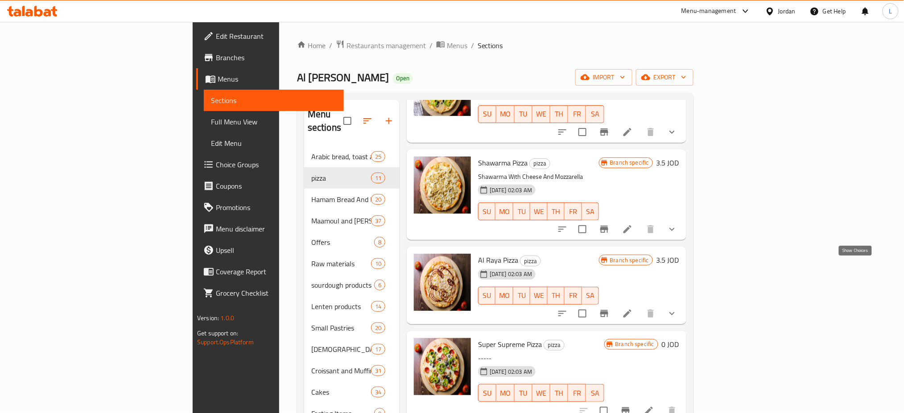
click at [677, 308] on icon "show more" at bounding box center [672, 313] width 11 height 11
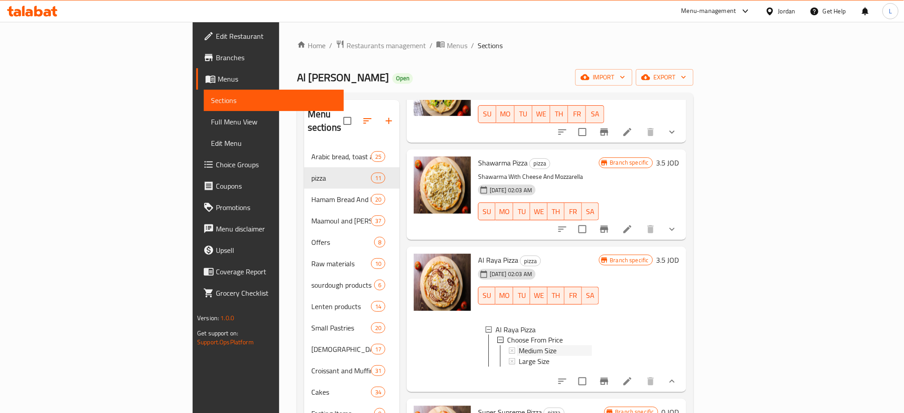
click at [589, 346] on div "Medium Size" at bounding box center [555, 351] width 73 height 11
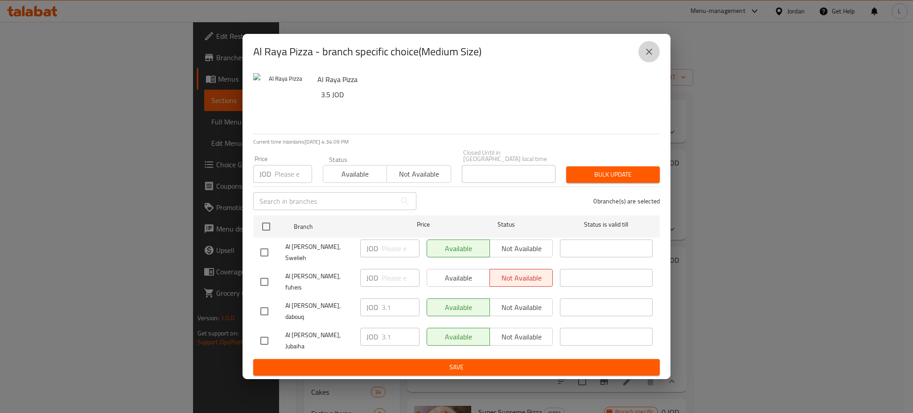
click at [652, 57] on icon "close" at bounding box center [649, 51] width 11 height 11
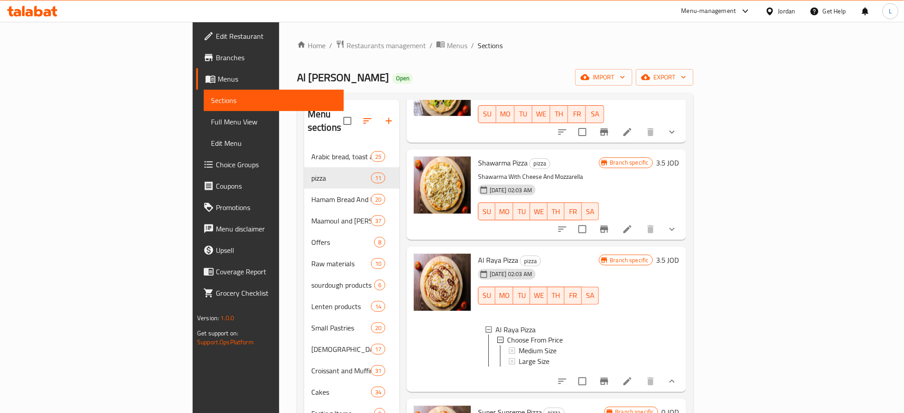
click at [610, 376] on icon "Branch-specific-item" at bounding box center [604, 381] width 11 height 11
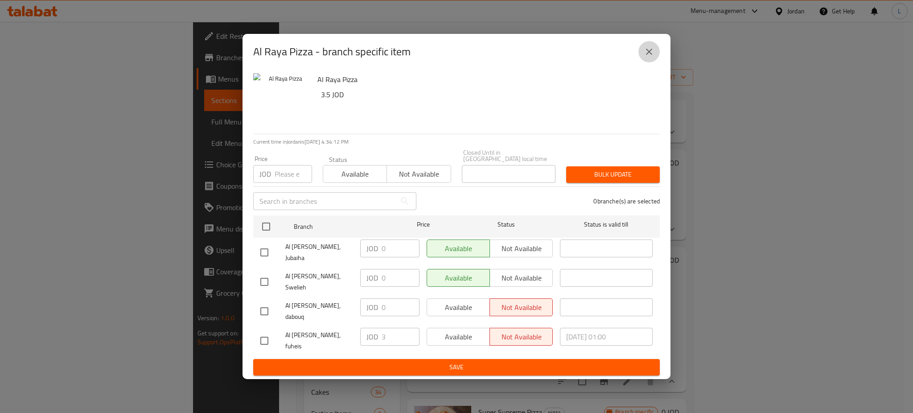
click at [652, 57] on icon "close" at bounding box center [649, 51] width 11 height 11
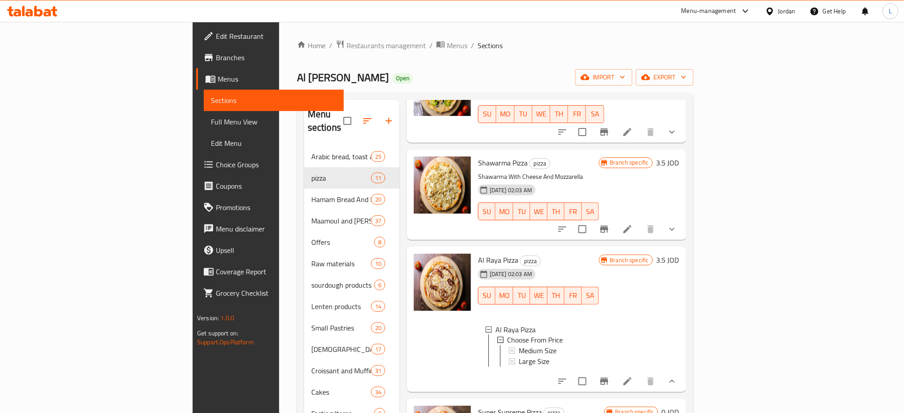
click at [633, 376] on icon at bounding box center [627, 381] width 11 height 11
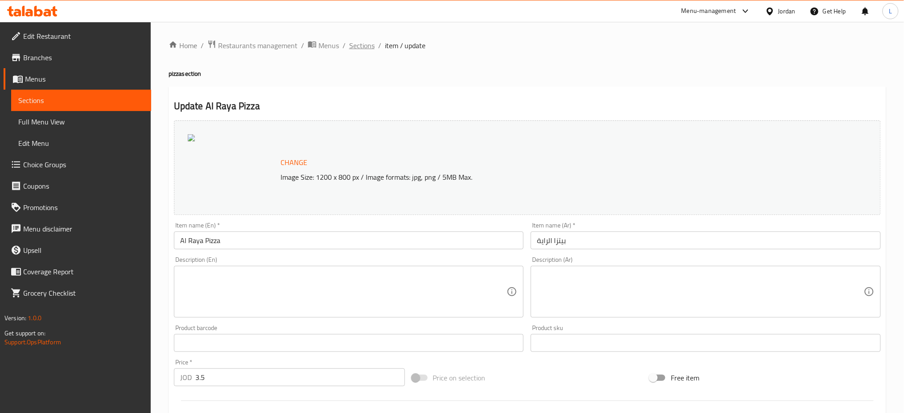
click at [361, 43] on span "Sections" at bounding box center [361, 45] width 25 height 11
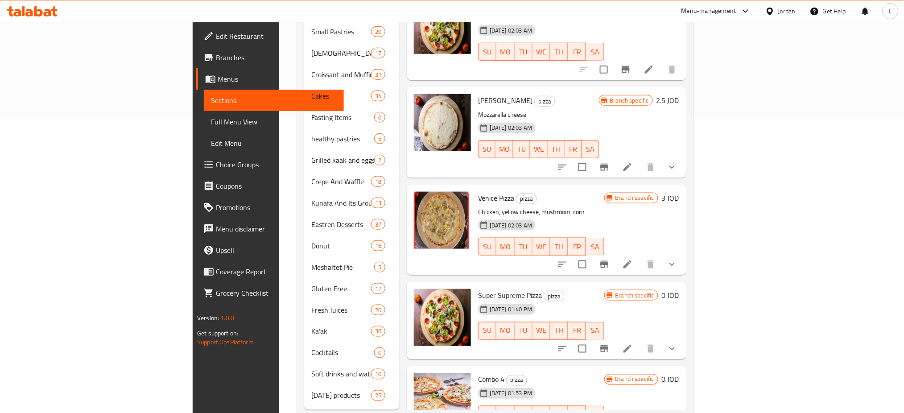
scroll to position [297, 0]
click at [631, 162] on icon at bounding box center [627, 166] width 8 height 8
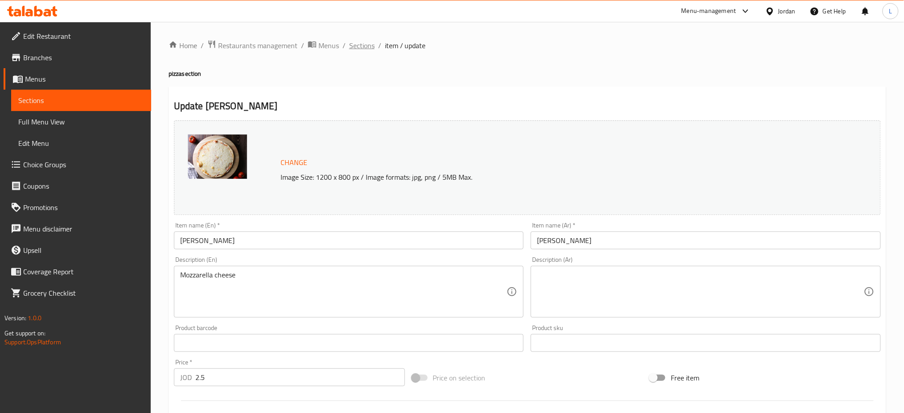
click at [362, 45] on span "Sections" at bounding box center [361, 45] width 25 height 11
